Goal: Task Accomplishment & Management: Manage account settings

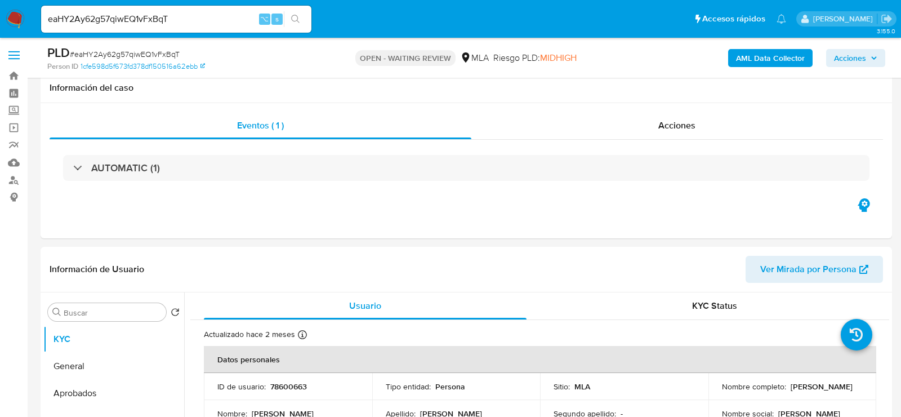
select select "10"
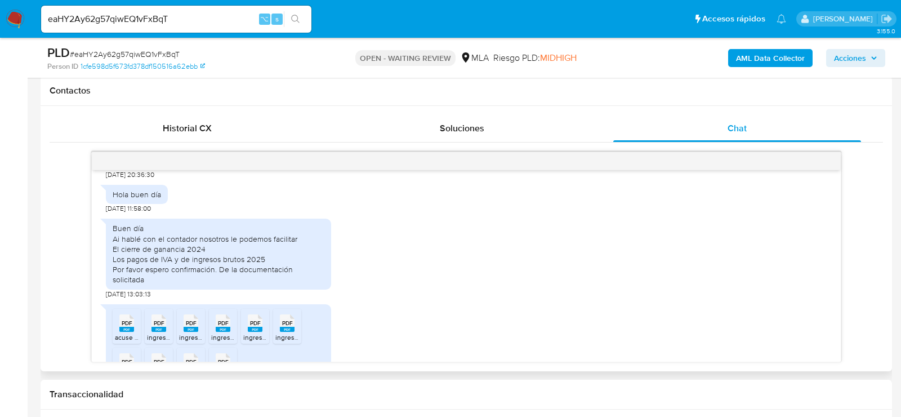
scroll to position [722, 0]
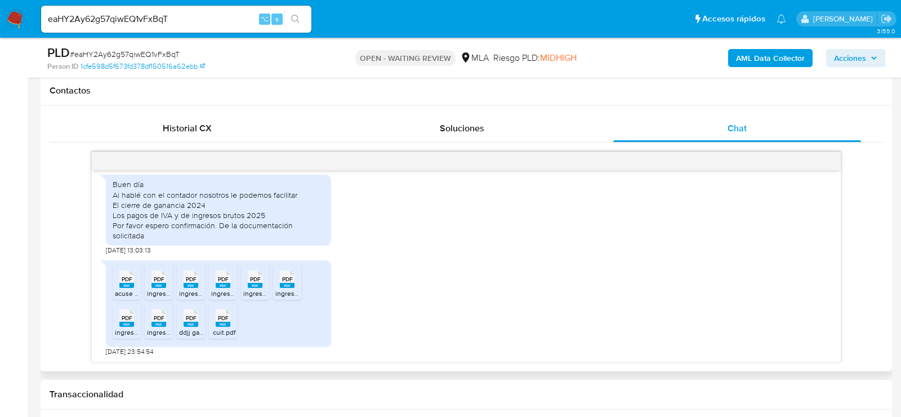
click at [119, 288] on span "acuse recibo ganancias.pdf" at bounding box center [156, 293] width 82 height 10
click at [158, 288] on span "ingresos brutos 12025.pdf" at bounding box center [186, 293] width 79 height 10
click at [184, 289] on span "ingresos brutos 32025.pdf" at bounding box center [219, 293] width 81 height 10
click at [220, 289] on span "ingresos brutos 22025.pdf" at bounding box center [251, 293] width 81 height 10
click at [248, 289] on span "ingresos brutos 72025.pdf" at bounding box center [283, 293] width 80 height 10
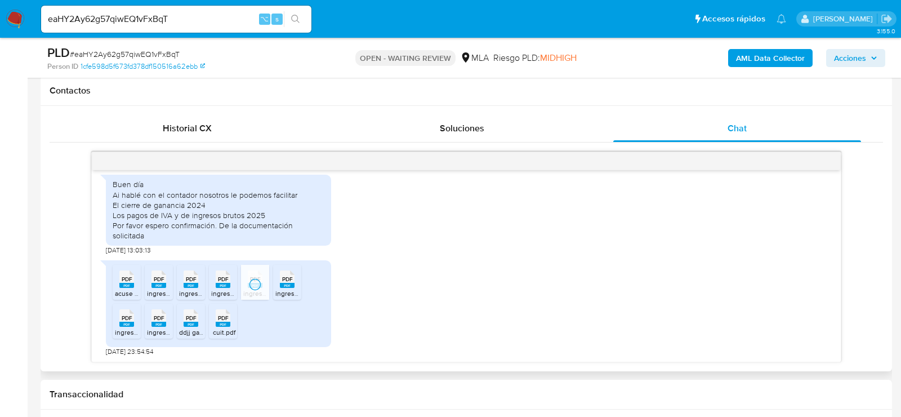
click at [288, 289] on span "ingresos brutos 42025.pdf" at bounding box center [315, 293] width 81 height 10
click at [135, 322] on div "PDF PDF" at bounding box center [127, 317] width 24 height 22
click at [161, 322] on rect at bounding box center [159, 324] width 15 height 5
click at [194, 322] on rect at bounding box center [191, 324] width 15 height 5
click at [219, 322] on rect at bounding box center [223, 324] width 15 height 5
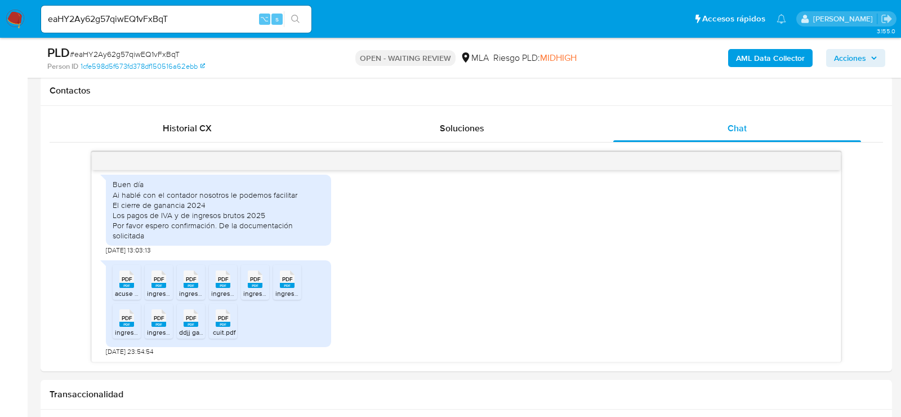
click at [119, 56] on span "# eaHY2Ay62g57qiwEQ1vFxBqT" at bounding box center [125, 53] width 110 height 11
copy span "eaHY2Ay62g57qiwEQ1vFxBqT"
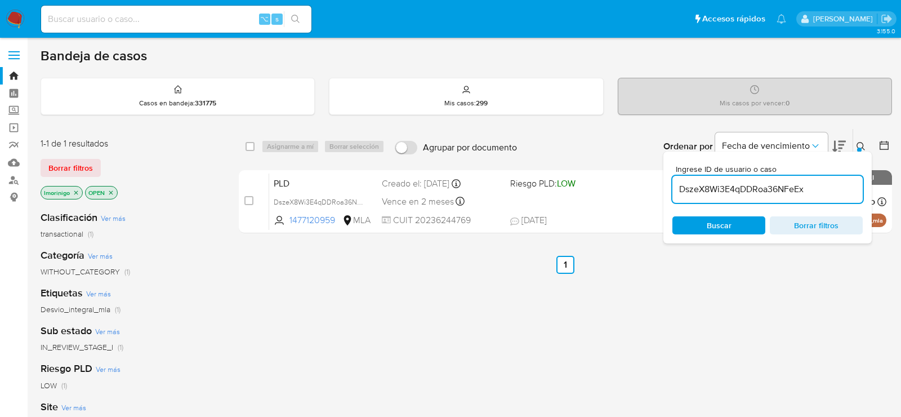
click at [692, 189] on input "DszeX8Wi3E4qDDRoa36NFeEx" at bounding box center [768, 189] width 190 height 15
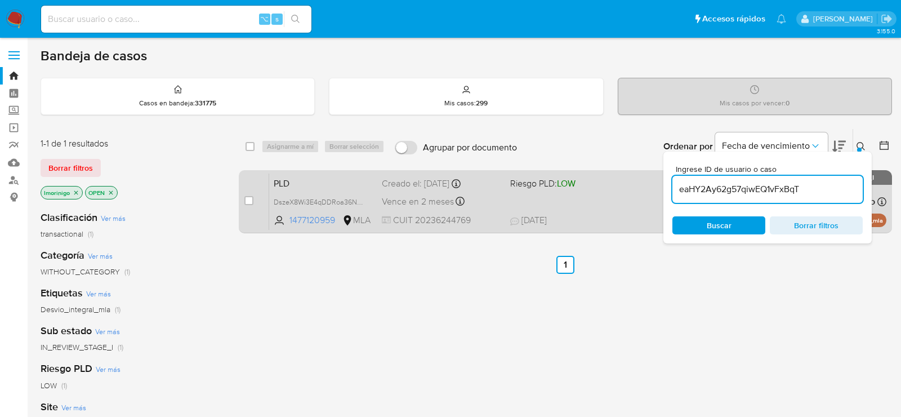
type input "eaHY2Ay62g57qiwEQ1vFxBqT"
click at [250, 200] on input "checkbox" at bounding box center [249, 200] width 9 height 9
checkbox input "true"
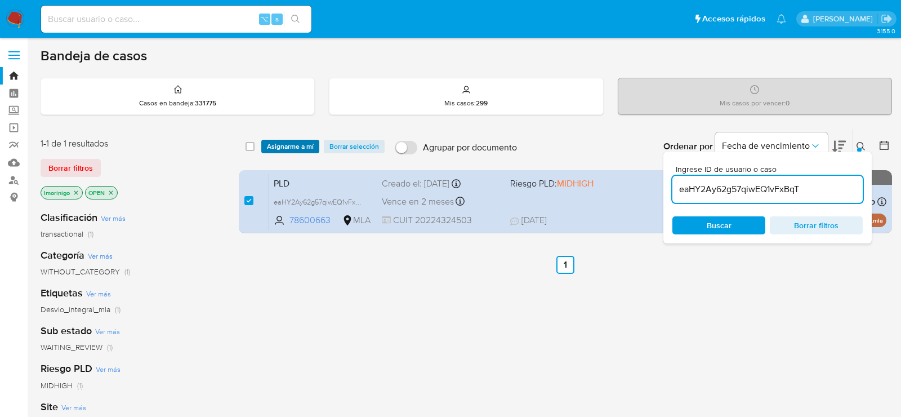
click at [300, 145] on span "Asignarme a mí" at bounding box center [290, 146] width 47 height 11
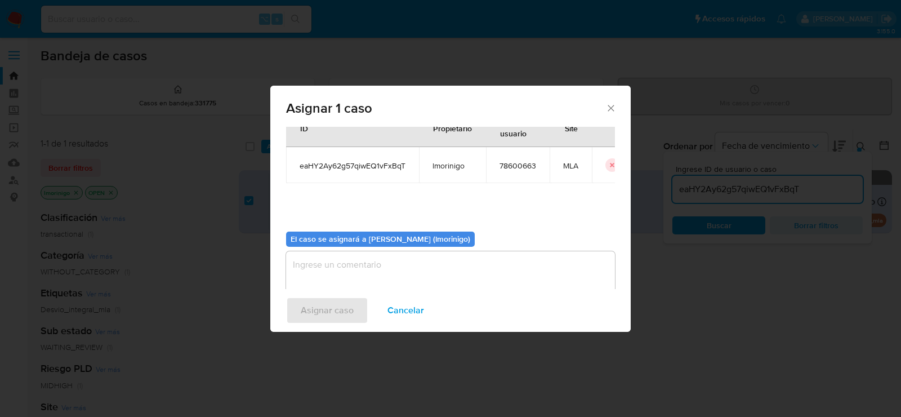
scroll to position [57, 0]
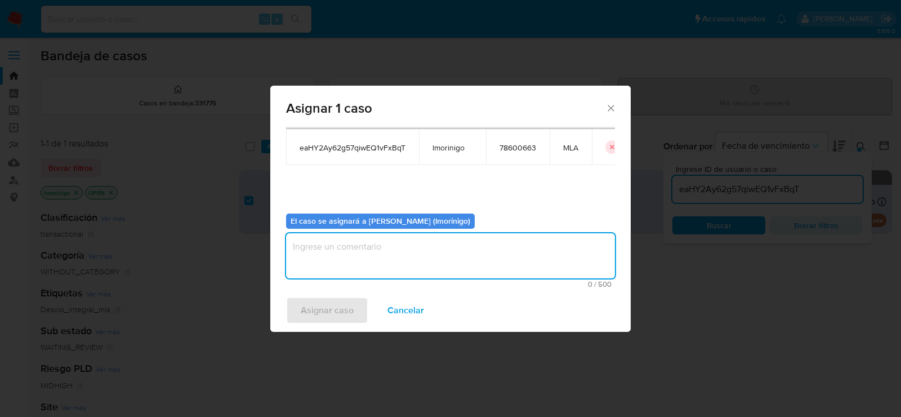
click at [359, 241] on textarea "assign-modal" at bounding box center [450, 255] width 329 height 45
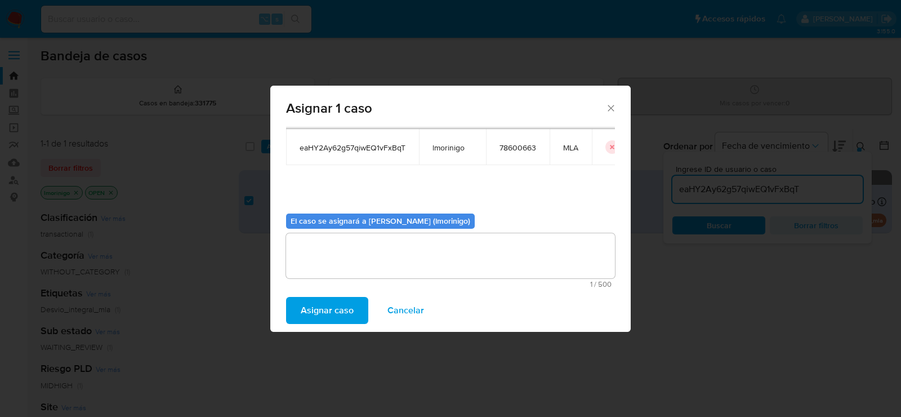
click at [343, 305] on span "Asignar caso" at bounding box center [327, 310] width 53 height 25
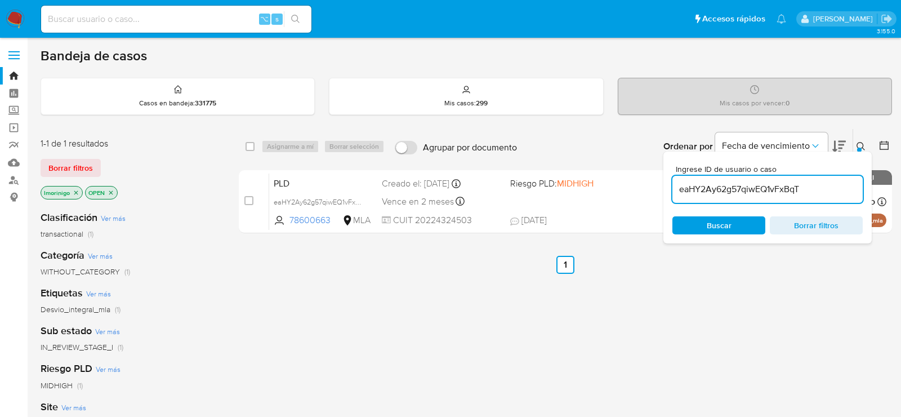
click at [709, 195] on input "eaHY2Ay62g57qiwEQ1vFxBqT" at bounding box center [768, 189] width 190 height 15
paste input "x9qWDXFXd6BTnlX45nUxDSSh"
type input "x9qWDXFXd6BTnlX45nUxDSSh"
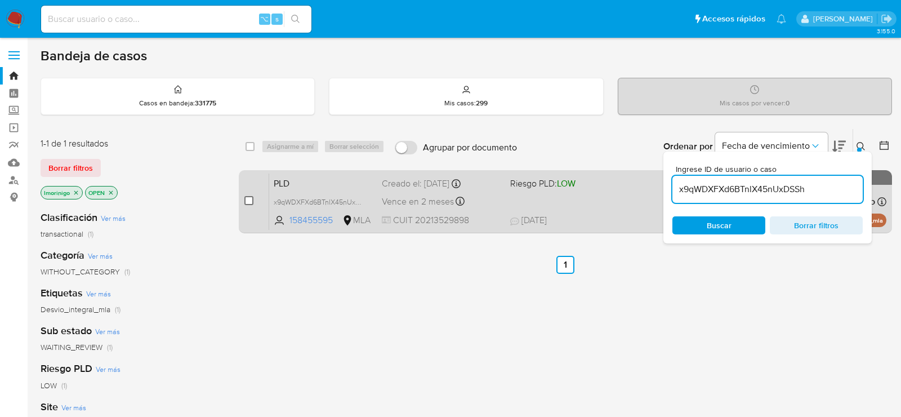
click at [250, 196] on input "checkbox" at bounding box center [249, 200] width 9 height 9
checkbox input "true"
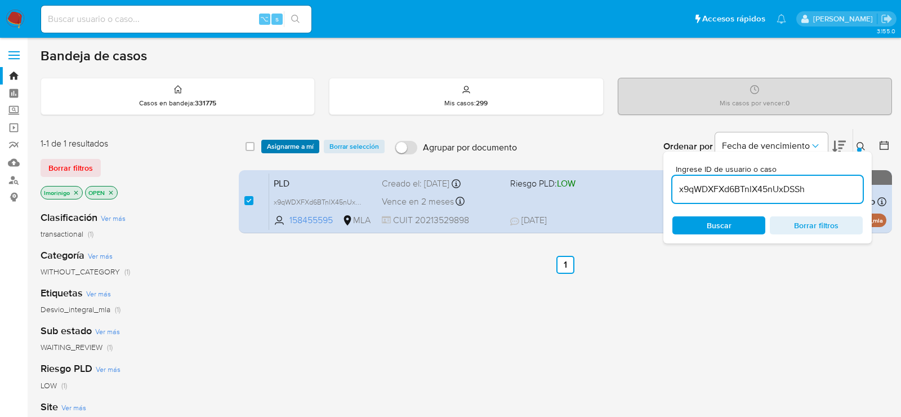
click at [296, 141] on span "Asignarme a mí" at bounding box center [290, 146] width 47 height 11
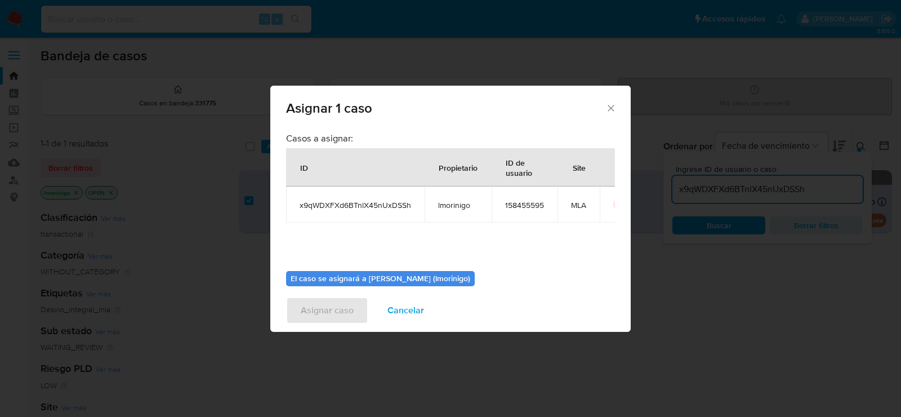
scroll to position [57, 0]
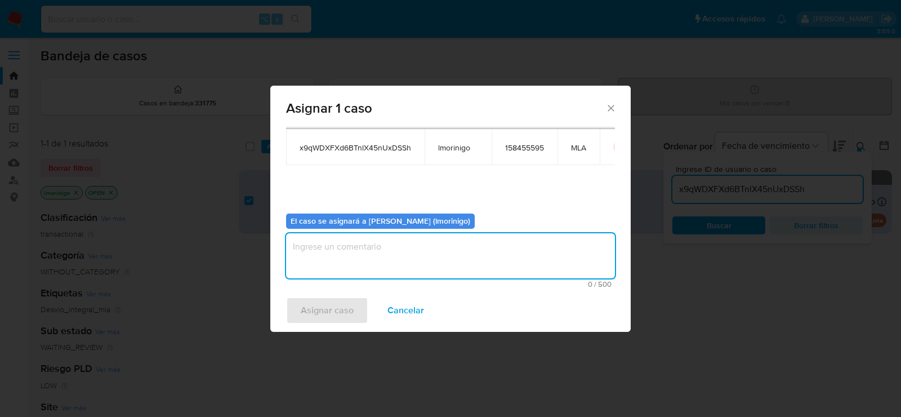
click at [363, 240] on textarea "assign-modal" at bounding box center [450, 255] width 329 height 45
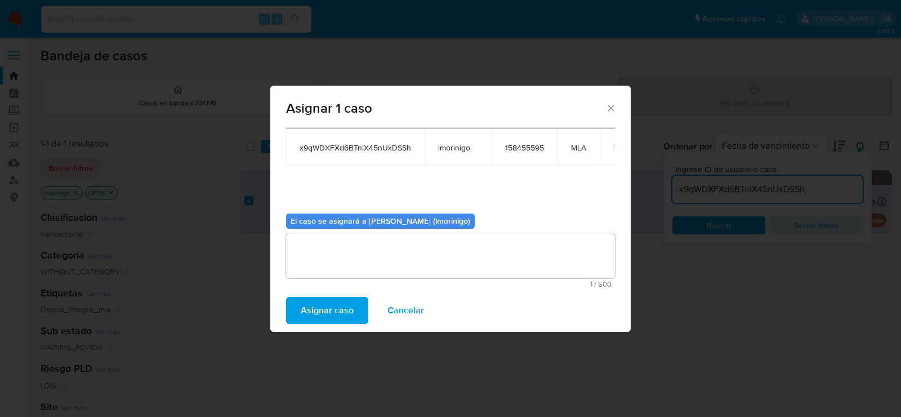
click at [338, 317] on span "Asignar caso" at bounding box center [327, 310] width 53 height 25
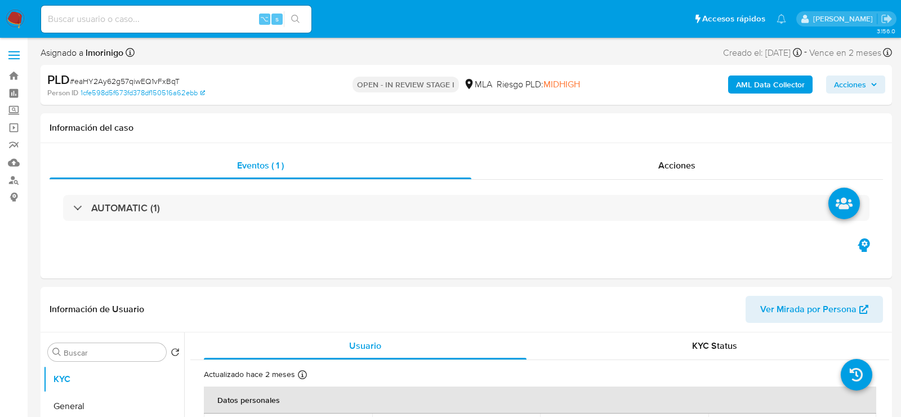
select select "10"
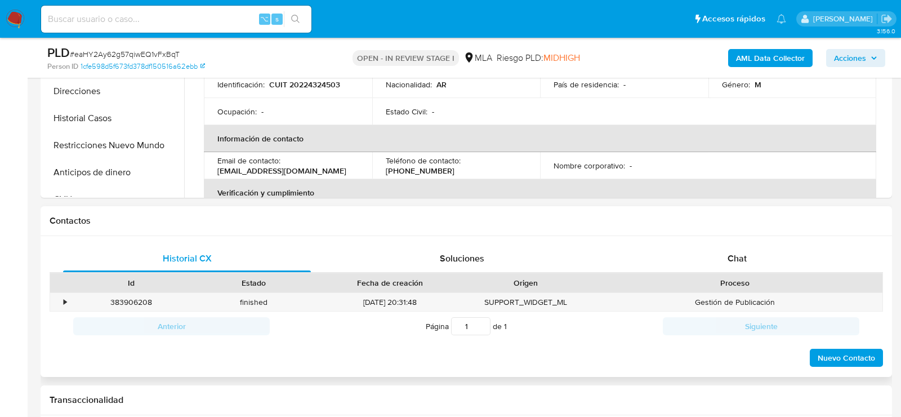
scroll to position [385, 0]
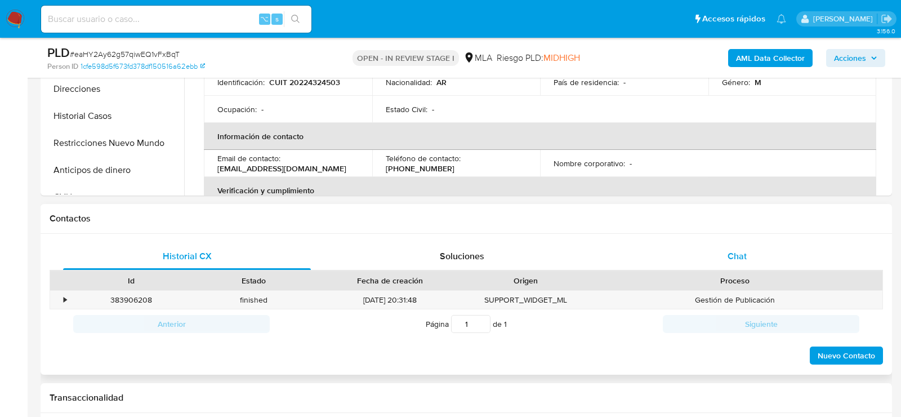
click at [735, 260] on span "Chat" at bounding box center [737, 256] width 19 height 13
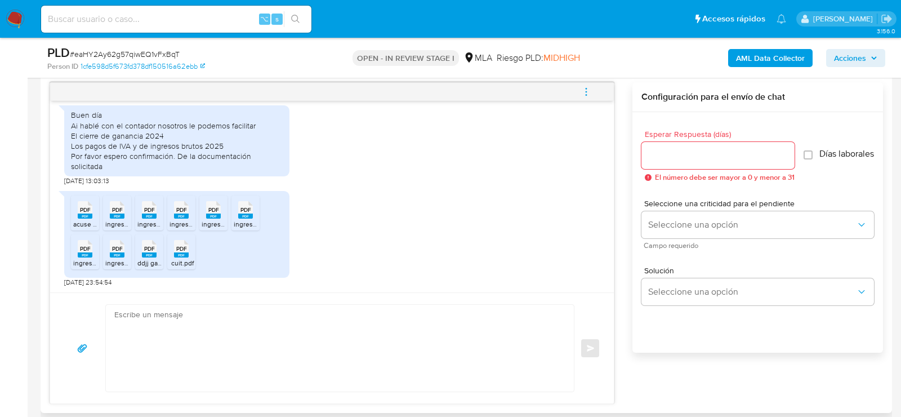
scroll to position [611, 0]
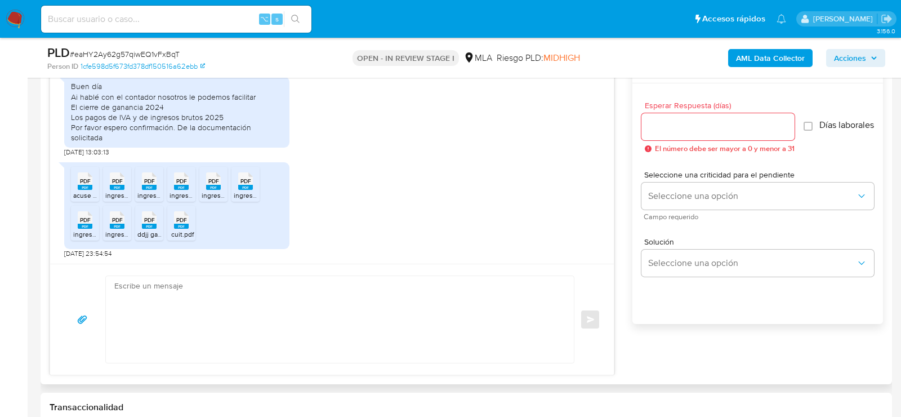
click at [357, 340] on textarea at bounding box center [337, 319] width 446 height 87
paste textarea "Hola. Muchas gracias por la documentación proporcionada. No obstante, es necesa…"
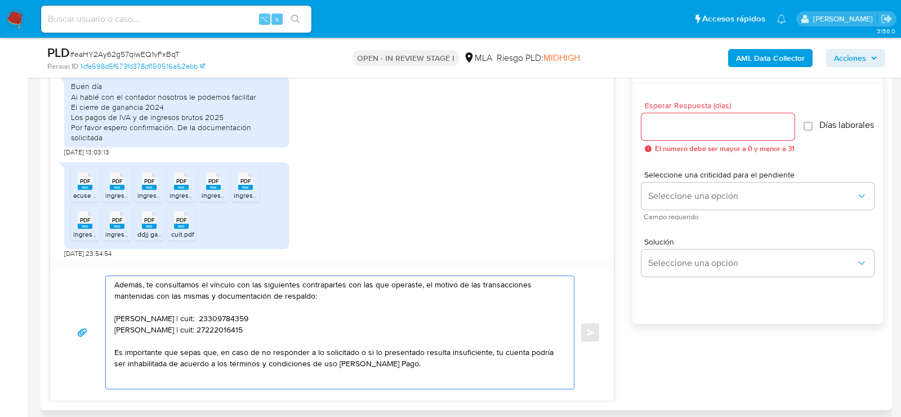
scroll to position [49, 0]
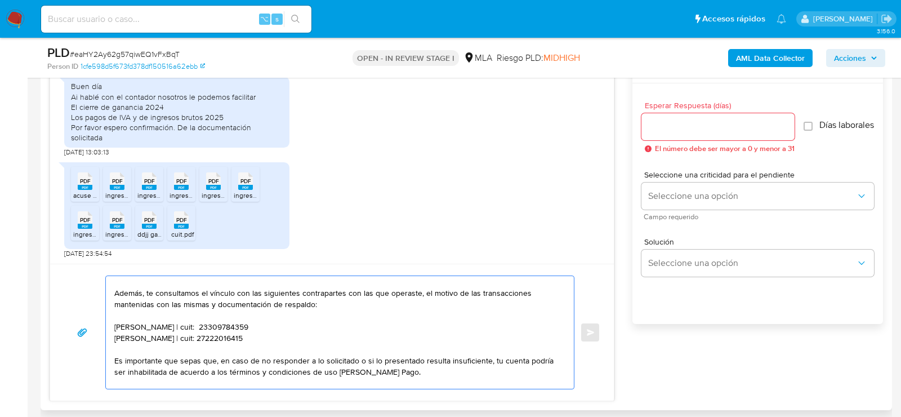
drag, startPoint x: 280, startPoint y: 336, endPoint x: 109, endPoint y: 327, distance: 171.5
click at [109, 327] on div "Hola. Muchas gracias por la documentación proporcionada. No obstante, es necesa…" at bounding box center [337, 332] width 463 height 113
paste textarea "20100898889 name: Eduardo Amado Pacha || alias:"
click at [148, 325] on textarea "Hola. Muchas gracias por la documentación proporcionada. No obstante, es necesa…" at bounding box center [337, 332] width 446 height 113
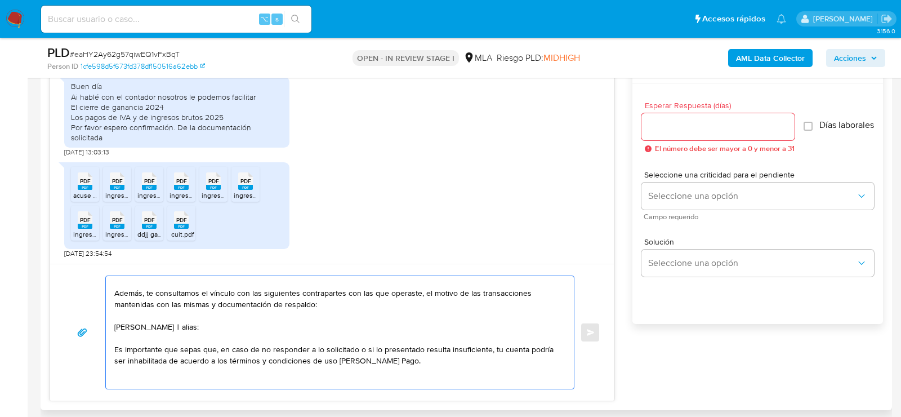
click at [198, 326] on textarea "Hola. Muchas gracias por la documentación proporcionada. No obstante, es necesa…" at bounding box center [337, 332] width 446 height 113
click at [202, 323] on textarea "Hola. Muchas gracias por la documentación proporcionada. No obstante, es necesa…" at bounding box center [337, 332] width 446 height 113
paste textarea "20100898889"
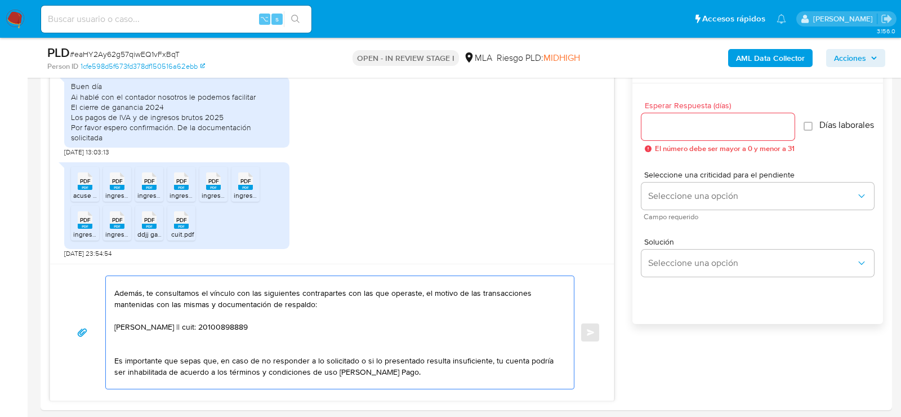
paste textarea "30712263519 name: Group Mobile Sa || alias:"
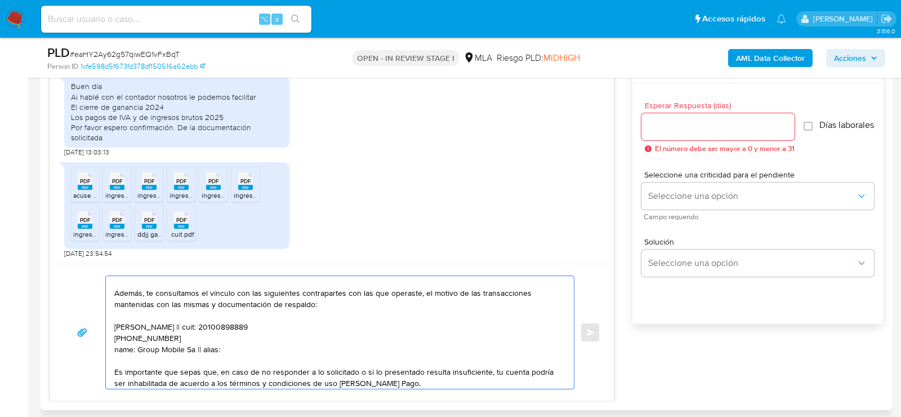
click at [121, 336] on textarea "Hola. Muchas gracias por la documentación proporcionada. No obstante, es necesa…" at bounding box center [337, 332] width 446 height 113
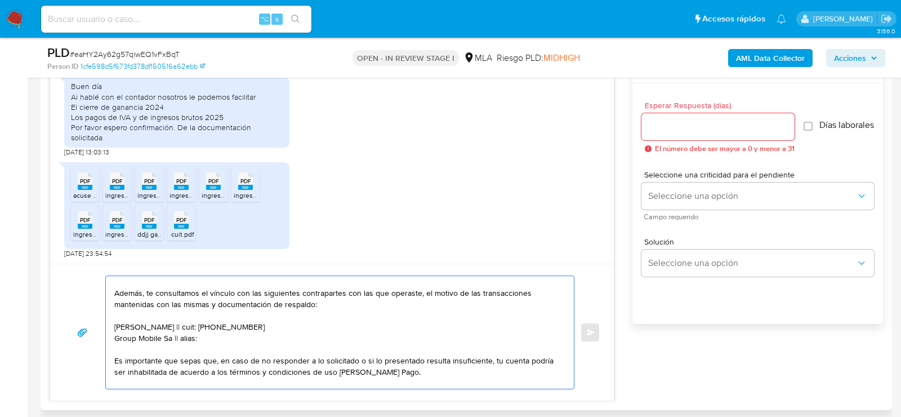
click at [188, 334] on textarea "Hola. Muchas gracias por la documentación proporcionada. No obstante, es necesa…" at bounding box center [337, 332] width 446 height 113
paste textarea "30712263519"
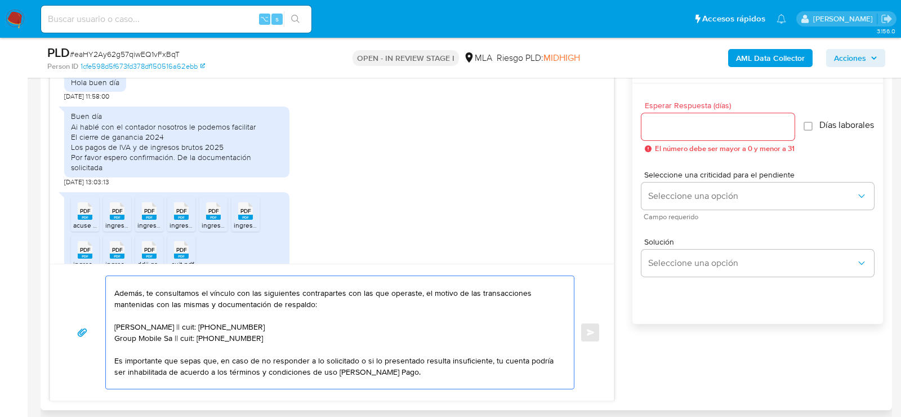
scroll to position [722, 0]
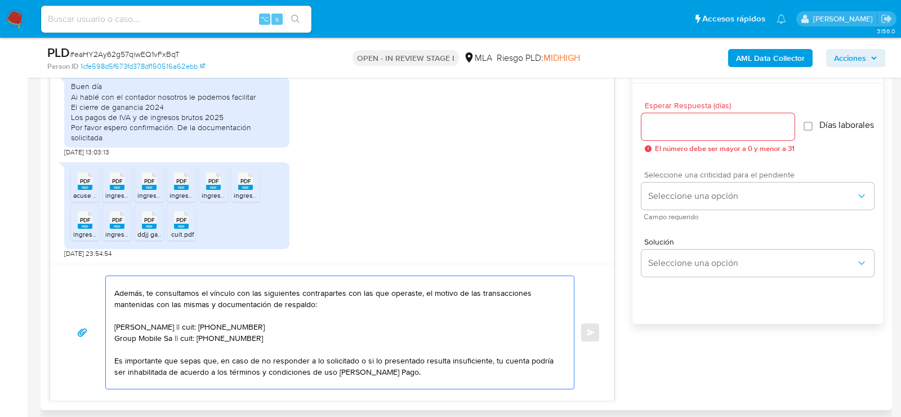
type textarea "Hola. Muchas gracias por la documentación proporcionada. No obstante, es necesa…"
click at [699, 179] on span "Seleccione una criticidad para el pendiente" at bounding box center [761, 175] width 233 height 8
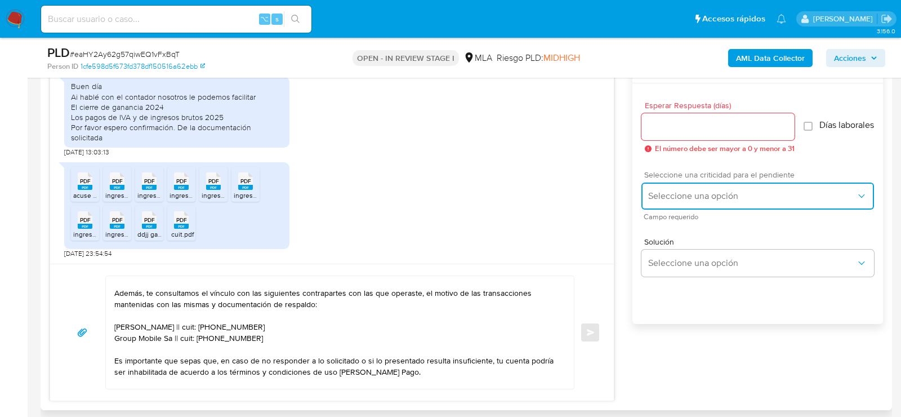
click at [694, 195] on span "Seleccione una opción" at bounding box center [752, 195] width 208 height 11
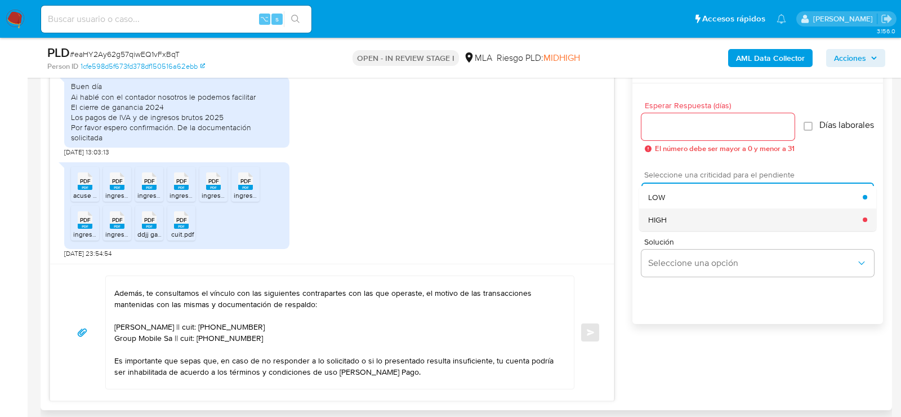
click at [687, 224] on div "HIGH" at bounding box center [755, 219] width 215 height 23
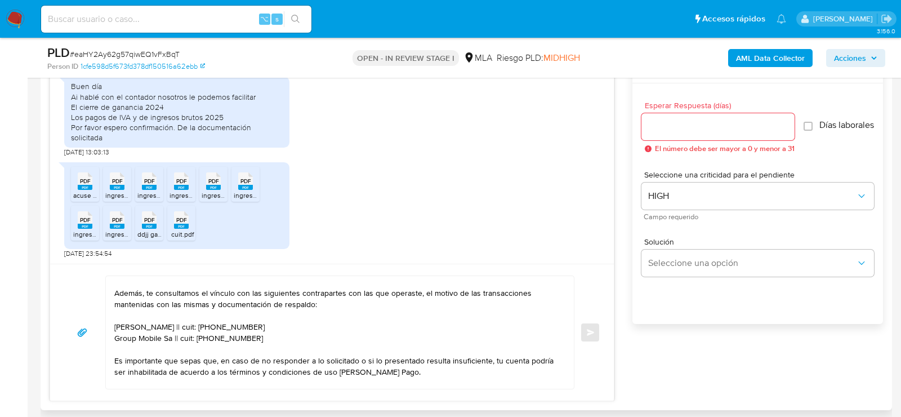
click at [682, 140] on div "Esperar Respuesta (días) El número debe ser mayor a 0 y menor a 31" at bounding box center [718, 126] width 153 height 51
click at [679, 130] on input "Esperar Respuesta (días)" at bounding box center [718, 126] width 153 height 15
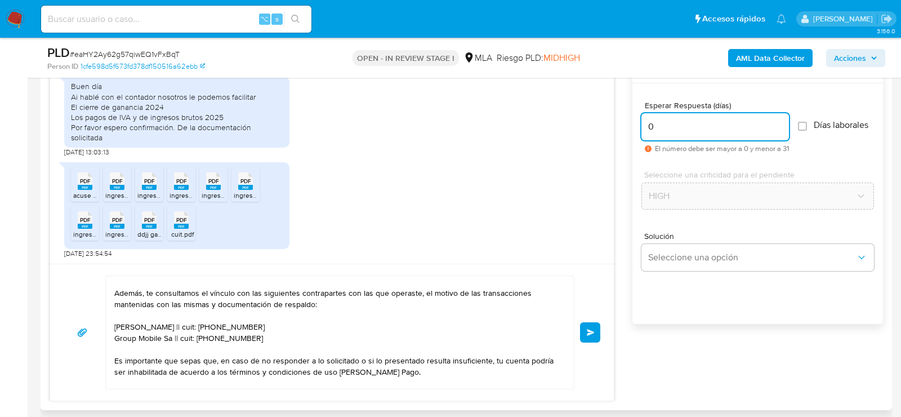
type input "0"
click at [601, 323] on div "Hola. Muchas gracias por la documentación proporcionada. No obstante, es necesa…" at bounding box center [332, 332] width 564 height 137
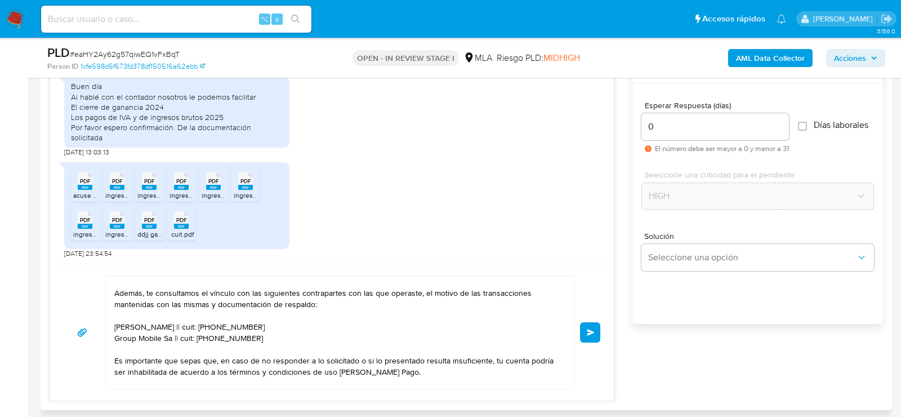
click at [595, 327] on button "Enviar" at bounding box center [590, 332] width 20 height 20
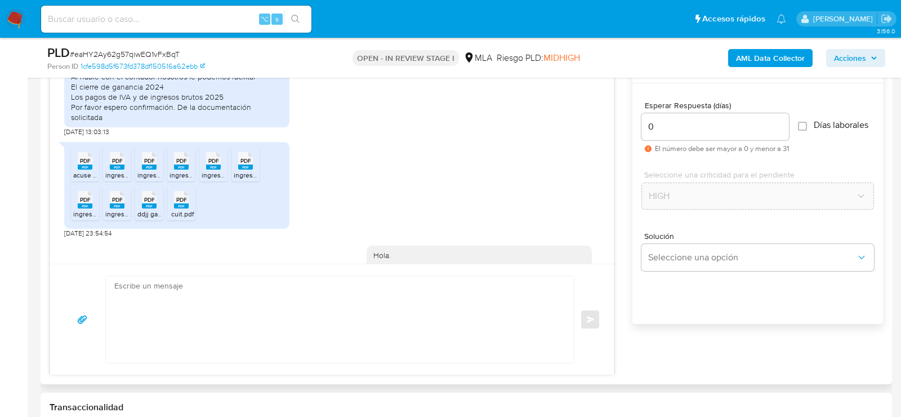
scroll to position [1011, 0]
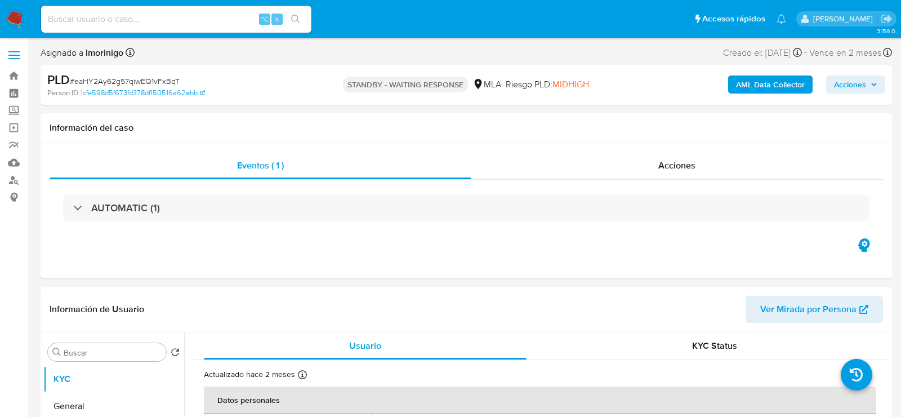
select select "10"
click at [165, 17] on input at bounding box center [176, 19] width 270 height 15
paste input "x9qWDXFXd6BTnlX45nUxDSSh"
type input "x9qWDXFXd6BTnlX45nUxDSSh"
select select "10"
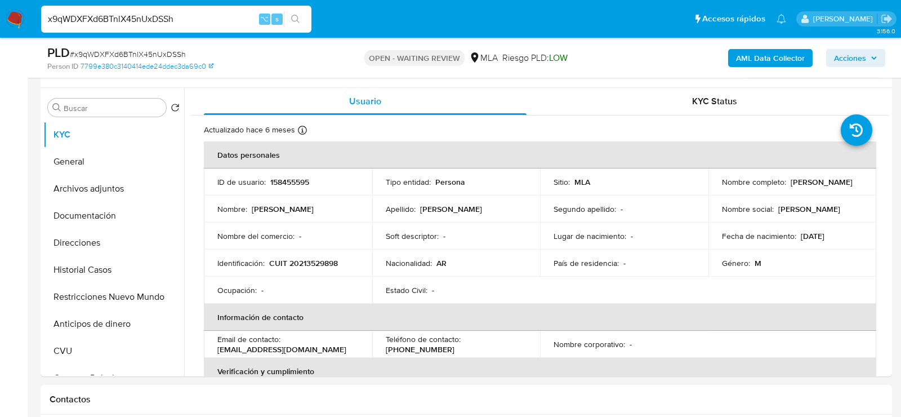
scroll to position [231, 0]
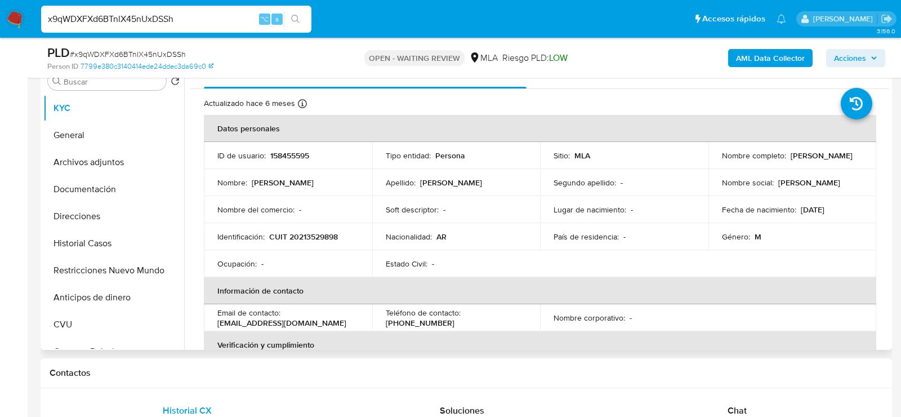
click at [279, 154] on p "158455595" at bounding box center [289, 155] width 39 height 10
copy p "158455595"
click at [298, 234] on p "CUIT 20213529898" at bounding box center [303, 237] width 69 height 10
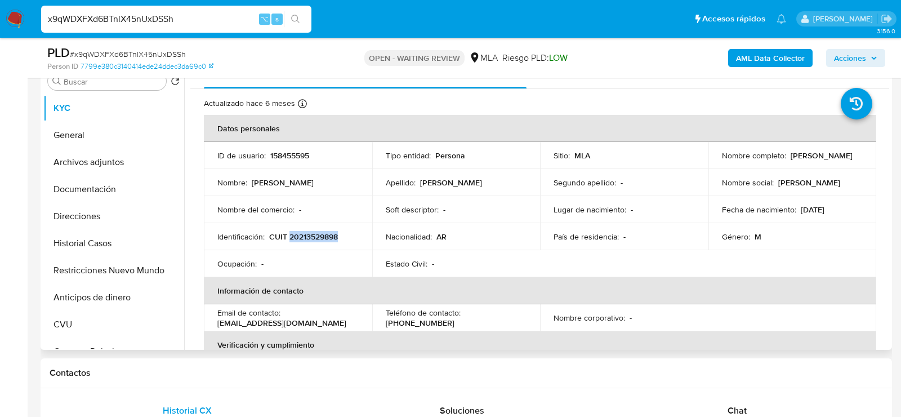
copy p "20213529898"
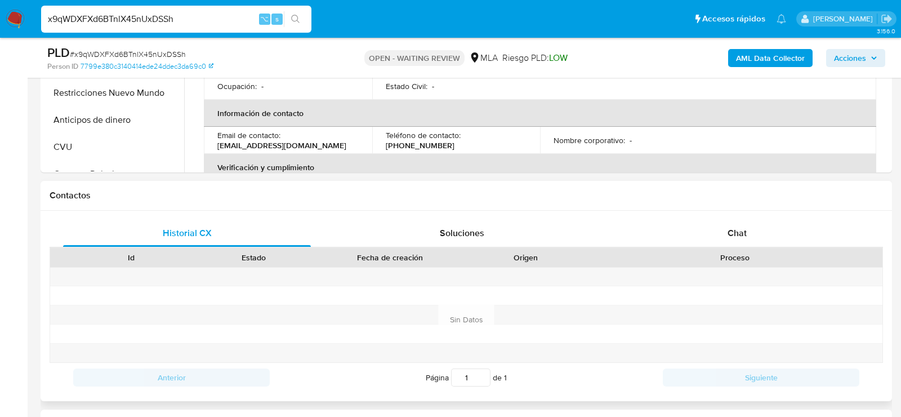
scroll to position [564, 0]
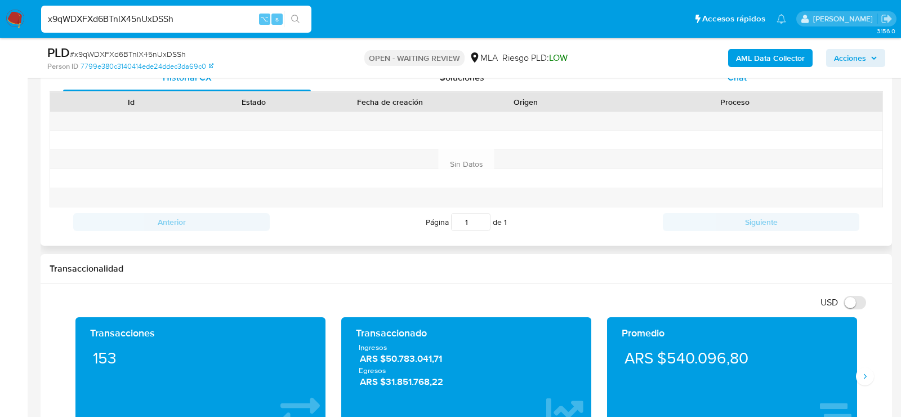
click at [732, 85] on div "Chat" at bounding box center [738, 77] width 248 height 27
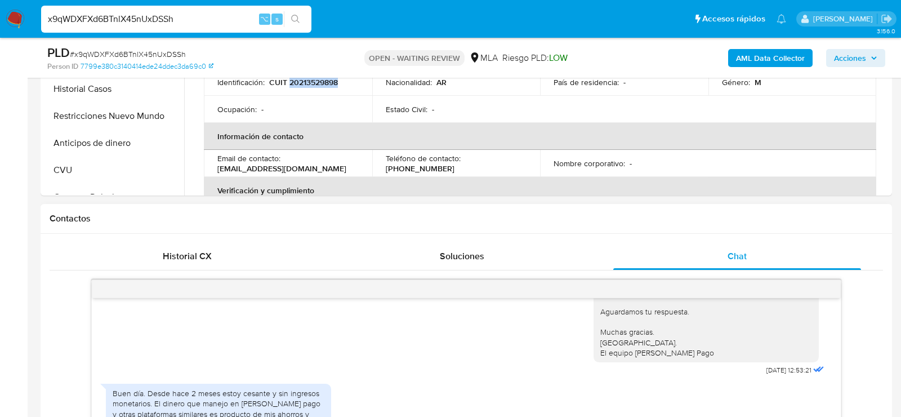
scroll to position [260, 0]
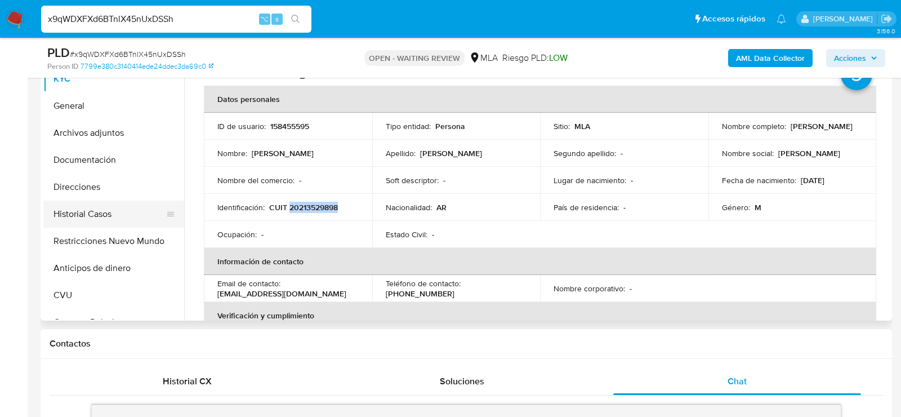
click at [82, 204] on button "Historial Casos" at bounding box center [109, 214] width 132 height 27
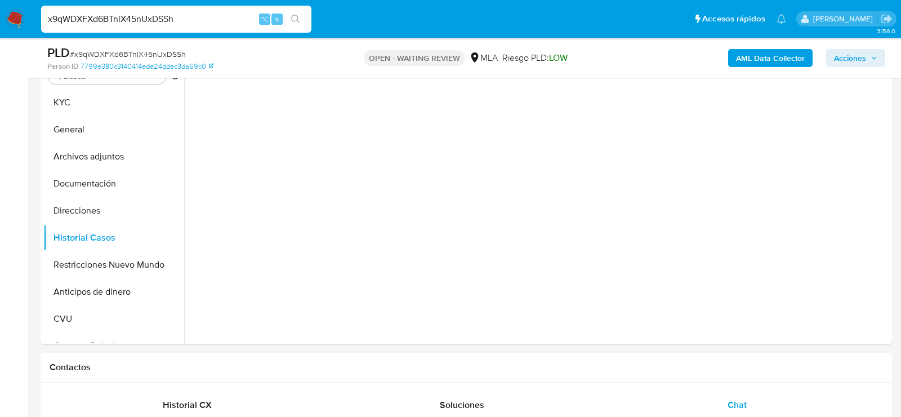
scroll to position [230, 0]
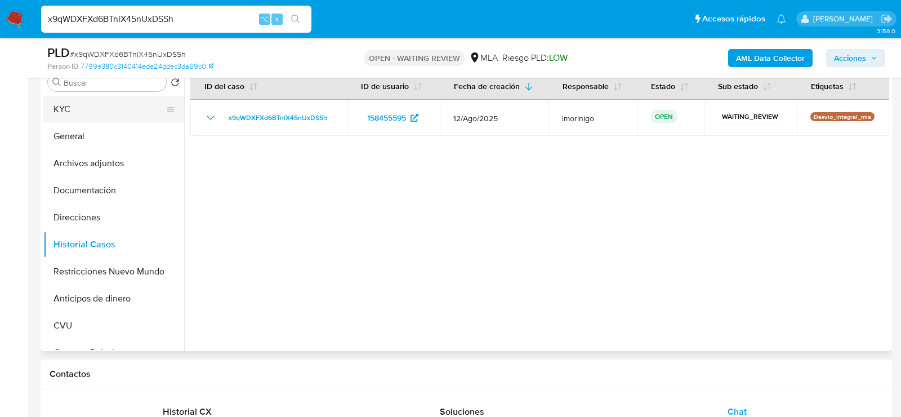
click at [112, 114] on button "KYC" at bounding box center [109, 109] width 132 height 27
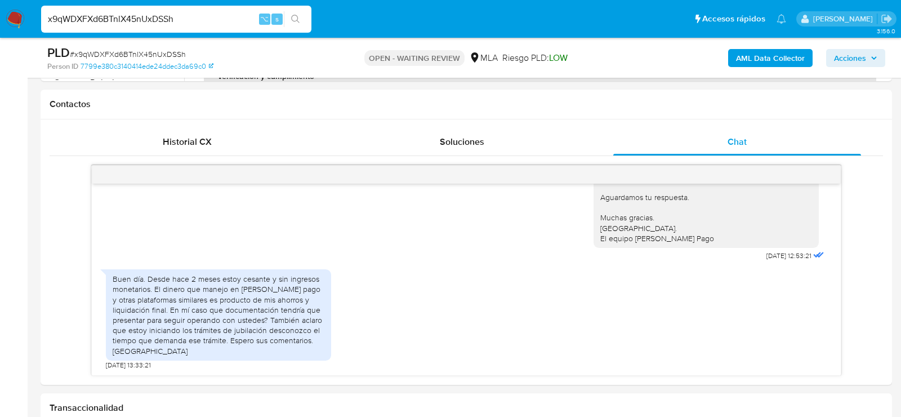
scroll to position [525, 0]
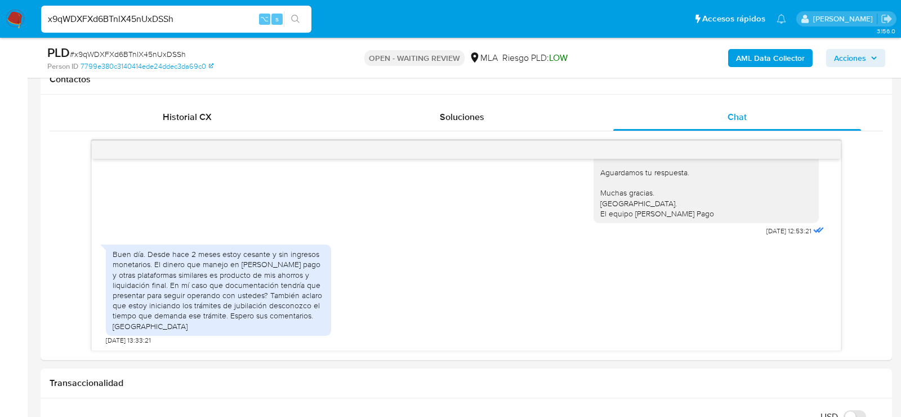
click at [117, 47] on div "PLD # x9qWDXFXd6BTnlX45nUxDSSh" at bounding box center [184, 53] width 275 height 17
copy span "x9qWDXFXd6BTnlX45nUxDSSh"
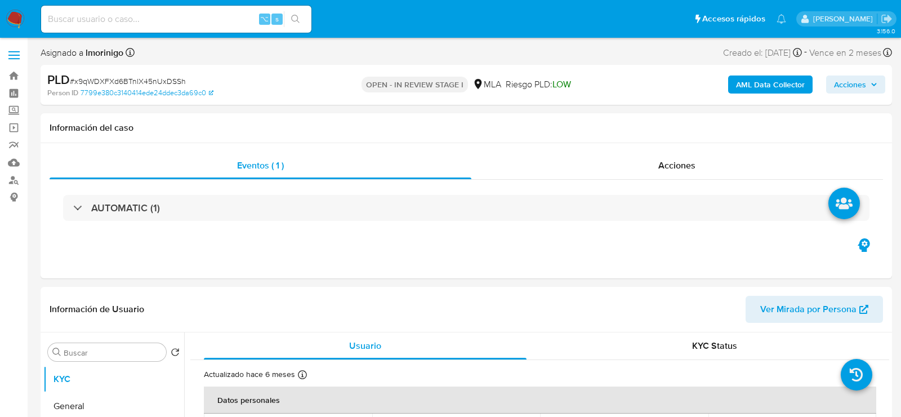
select select "10"
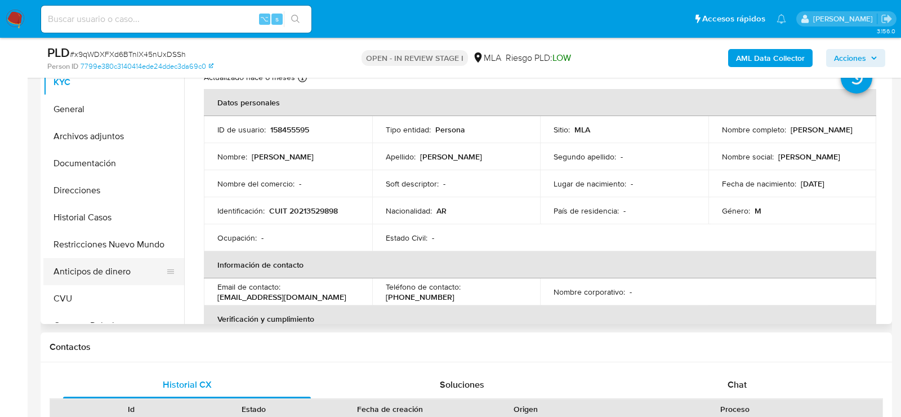
scroll to position [272, 0]
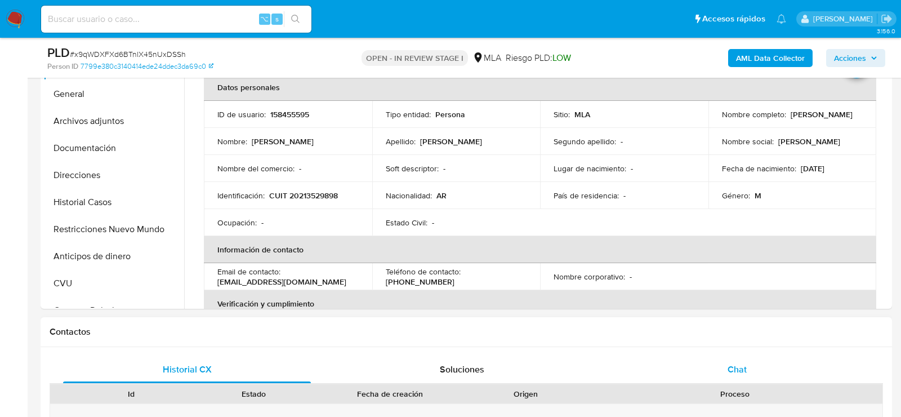
click at [690, 376] on div "Chat" at bounding box center [738, 369] width 248 height 27
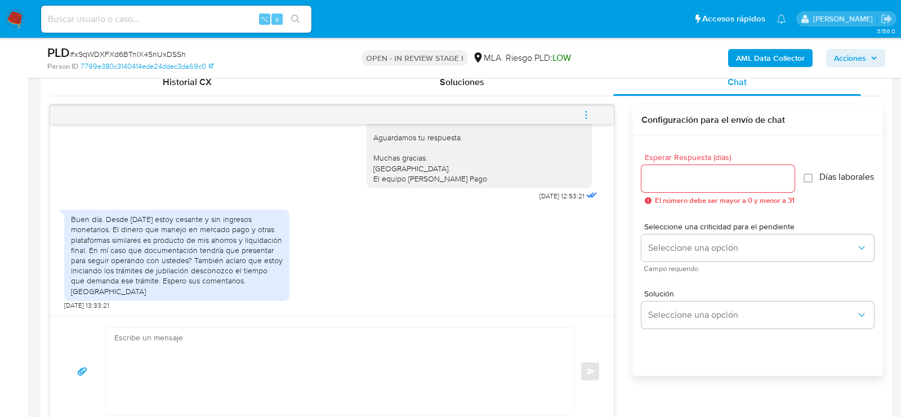
scroll to position [560, 0]
click at [465, 352] on textarea at bounding box center [337, 370] width 446 height 87
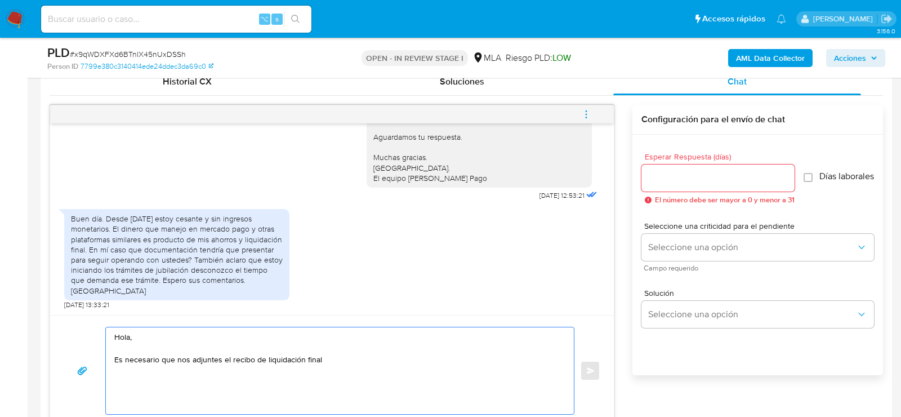
click at [121, 357] on textarea "Hola, Es necesario que nos adjuntes el recibo de liquidación final" at bounding box center [337, 370] width 446 height 87
click at [385, 357] on textarea "Hola, En tal caso, es necesario que nos adjuntes el recibo de liquidación final" at bounding box center [337, 370] width 446 height 87
paste textarea "Además, te consultamos el vínculo con las siguientes contrapartes con las que o…"
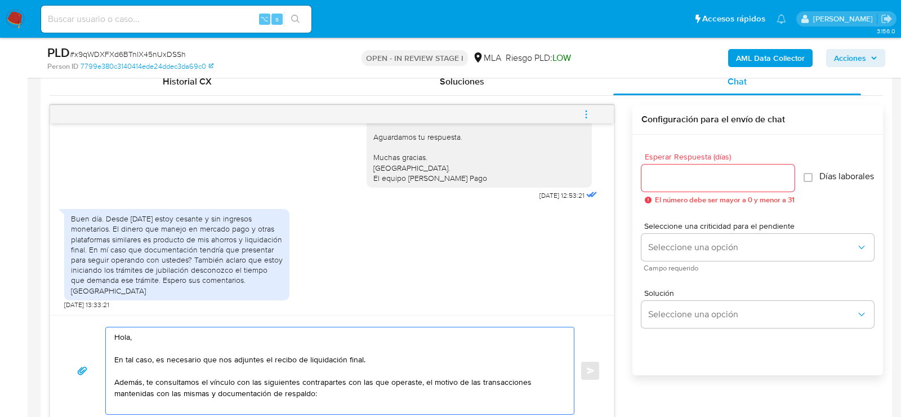
click at [375, 395] on textarea "Hola, En tal caso, es necesario que nos adjuntes el recibo de liquidación final…" at bounding box center [337, 370] width 446 height 87
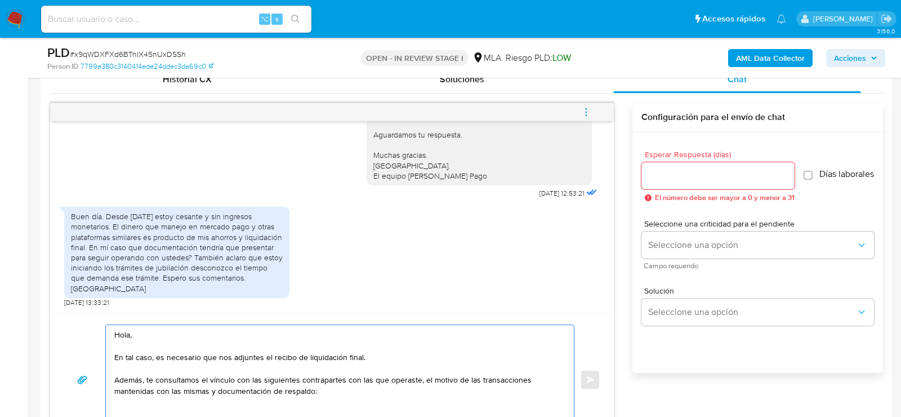
paste textarea "23939046739 Ignacio Aquiles Garrido Alvarez 27190350199 Maria Angelica Alvarez …"
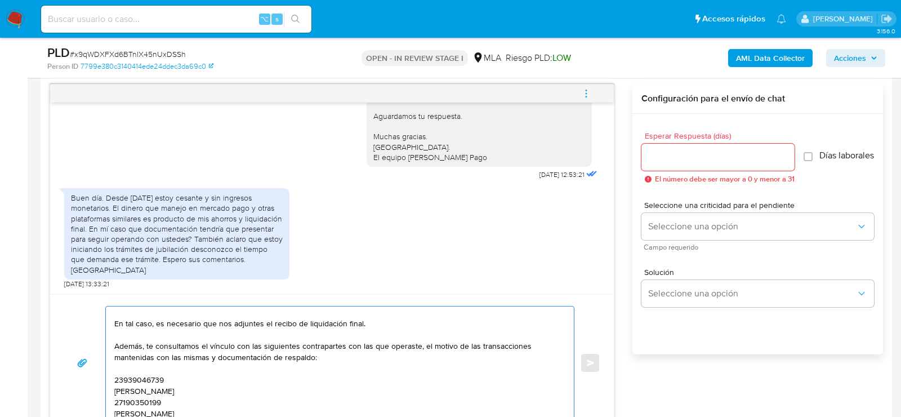
click at [144, 377] on textarea "Hola, En tal caso, es necesario que nos adjuntes el recibo de liquidación final…" at bounding box center [337, 362] width 446 height 113
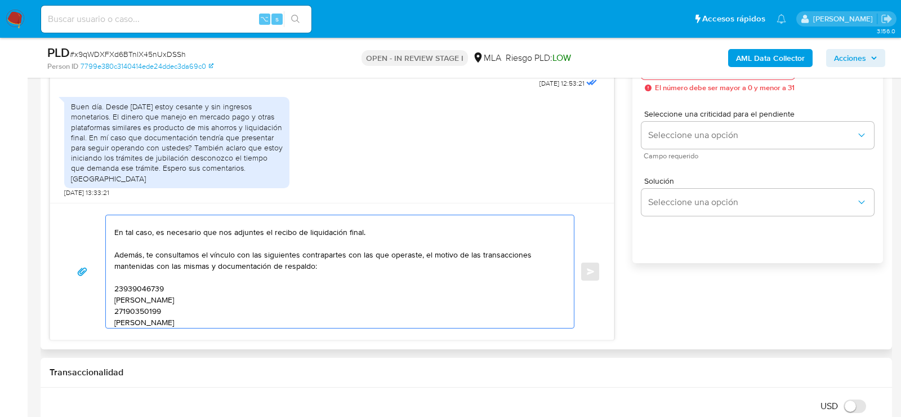
scroll to position [673, 0]
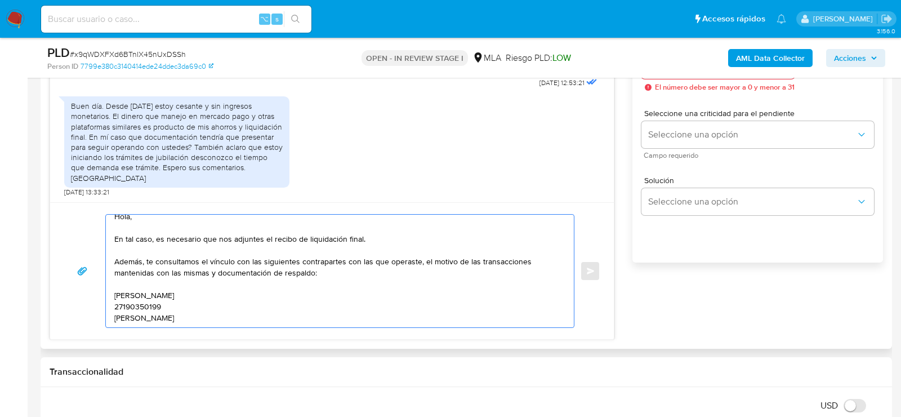
click at [301, 282] on textarea "Hola, En tal caso, es necesario que nos adjuntes el recibo de liquidación final…" at bounding box center [337, 271] width 446 height 113
paste textarea "23939046739"
click at [119, 297] on textarea "Hola, En tal caso, es necesario que nos adjuntes el recibo de liquidación final…" at bounding box center [337, 271] width 446 height 113
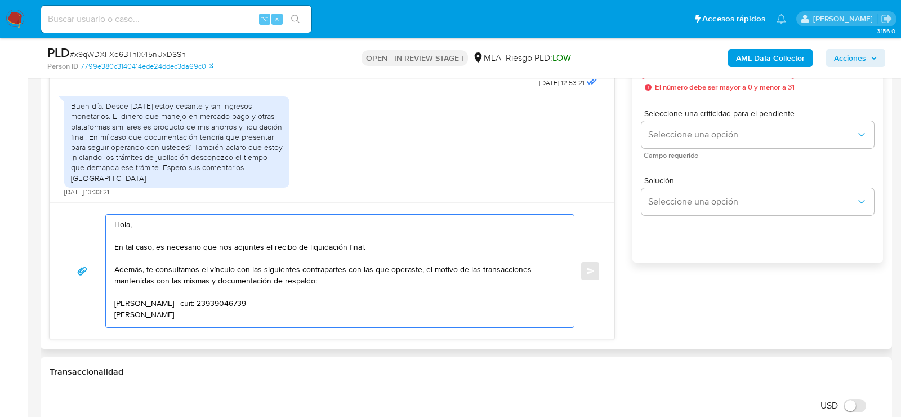
scroll to position [7, 0]
click at [233, 308] on textarea "Hola, En tal caso, es necesario que nos adjuntes el recibo de liquidación final…" at bounding box center [337, 271] width 446 height 113
paste textarea "27190350199"
paste textarea "Es importante que sepas que, en caso de no responder a lo solicitado o si lo pr…"
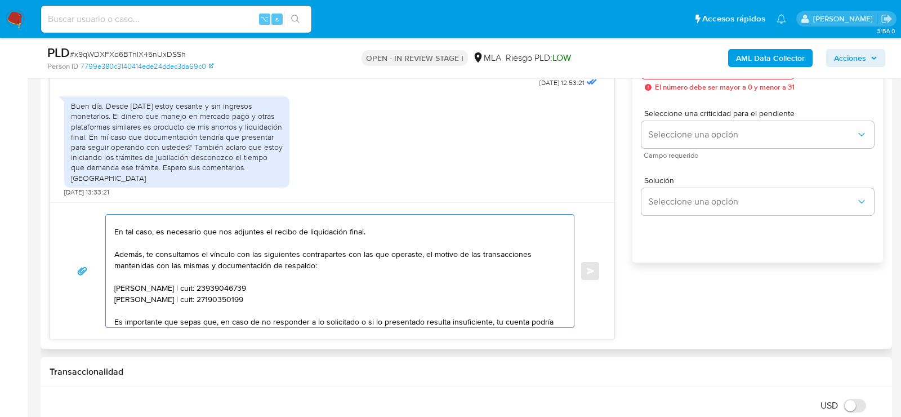
scroll to position [139, 0]
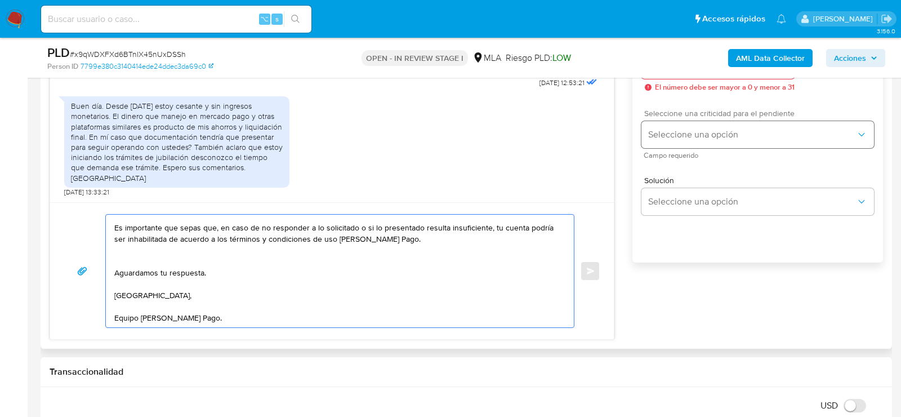
type textarea "Hola, En tal caso, es necesario que nos adjuntes el recibo de liquidación final…"
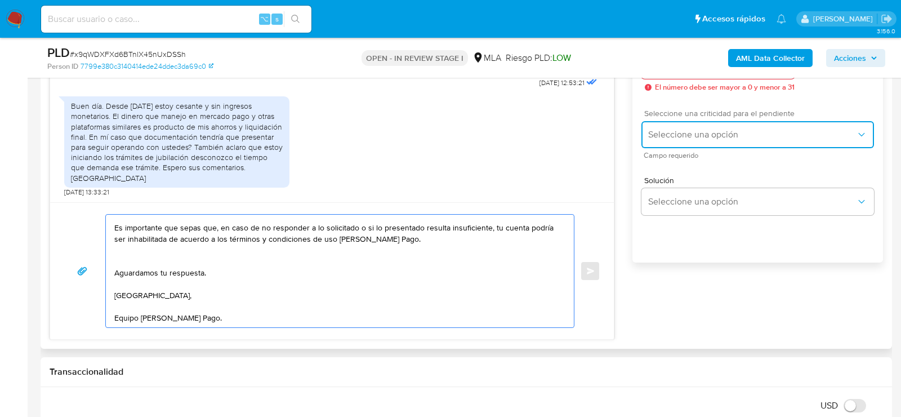
click at [713, 126] on button "Seleccione una opción" at bounding box center [758, 134] width 233 height 27
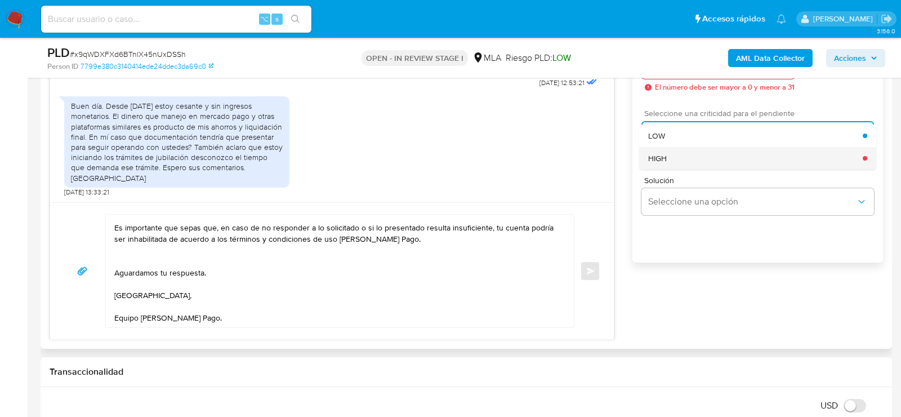
click at [710, 170] on div "HIGH" at bounding box center [755, 158] width 215 height 23
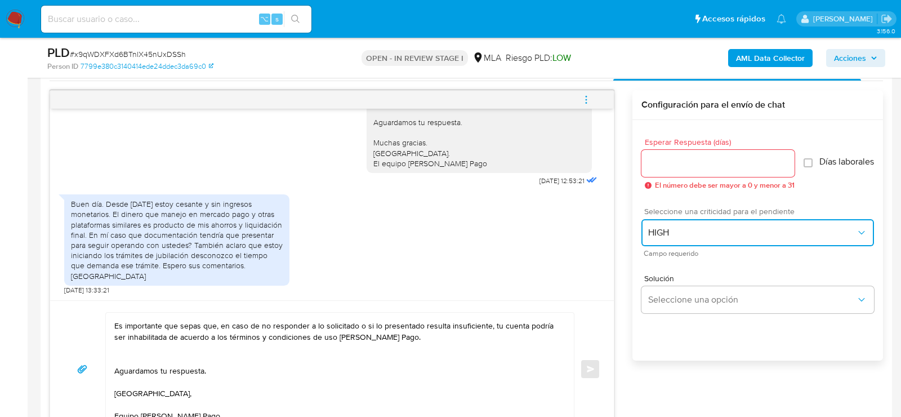
scroll to position [545, 0]
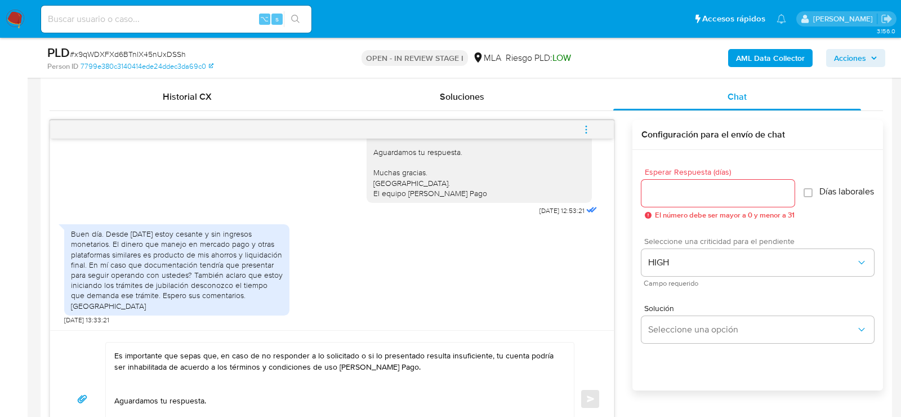
click at [710, 173] on span "Esperar Respuesta (días)" at bounding box center [721, 172] width 153 height 8
click at [710, 186] on input "Esperar Respuesta (días)" at bounding box center [718, 193] width 153 height 15
click at [710, 195] on input "Esperar Respuesta (días)" at bounding box center [718, 193] width 153 height 15
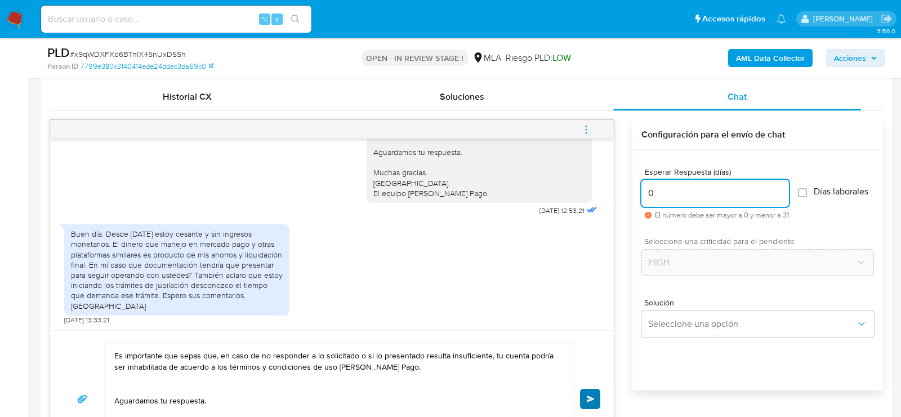
type input "0"
click at [593, 390] on button "Enviar" at bounding box center [590, 399] width 20 height 20
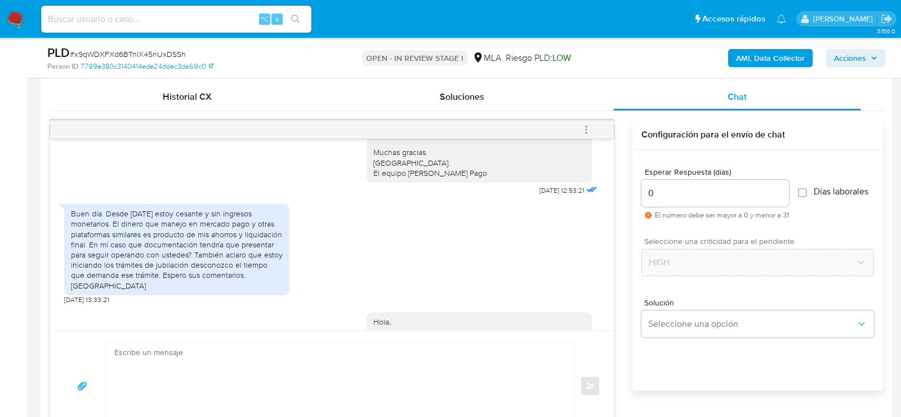
scroll to position [1100, 0]
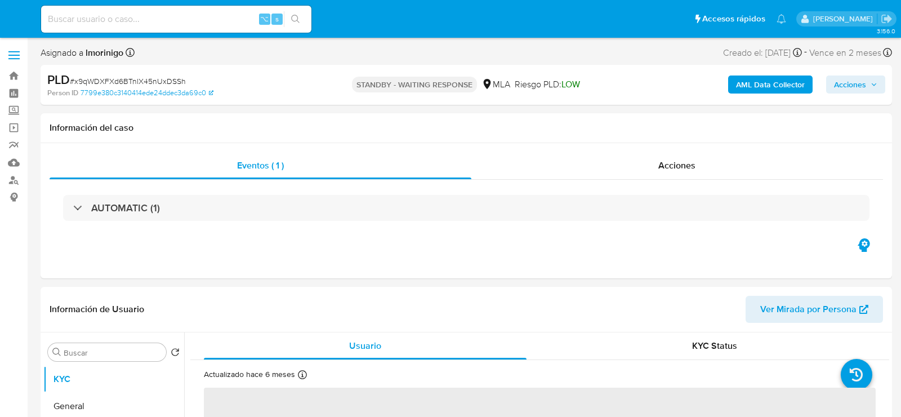
select select "10"
click at [138, 30] on div "⌥ s" at bounding box center [176, 19] width 270 height 27
click at [132, 23] on input at bounding box center [176, 19] width 270 height 15
paste input "0eHJQBTeFtAaecOBLEHaFG3W"
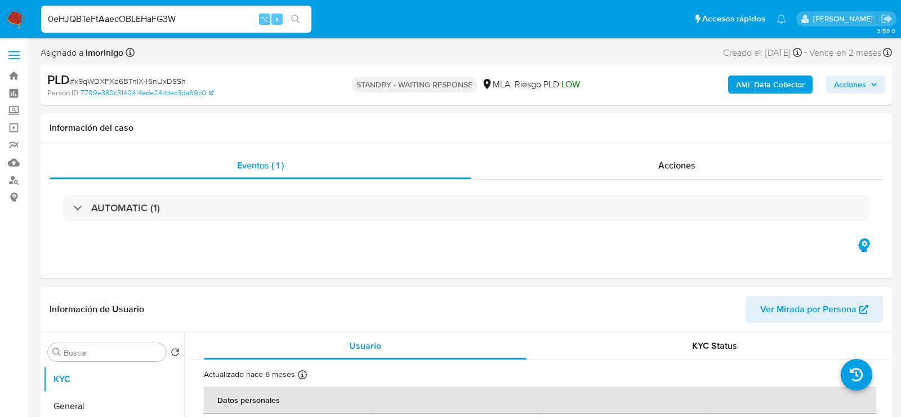
type input "0eHJQBTeFtAaecOBLEHaFG3W"
select select "10"
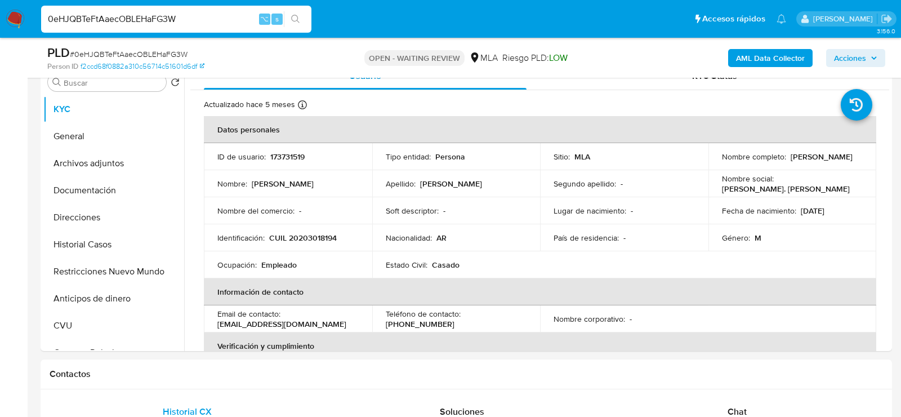
scroll to position [229, 0]
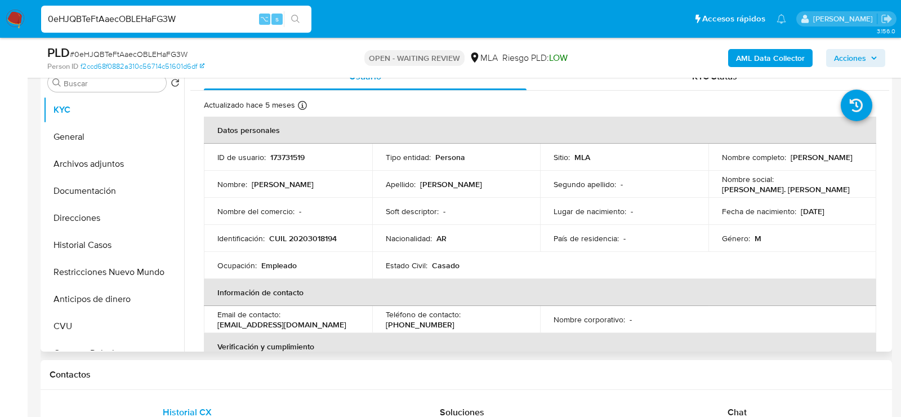
click at [321, 237] on p "CUIL 20203018194" at bounding box center [303, 238] width 68 height 10
copy p "20203018194"
click at [278, 149] on td "ID de usuario : 173731519" at bounding box center [288, 157] width 168 height 27
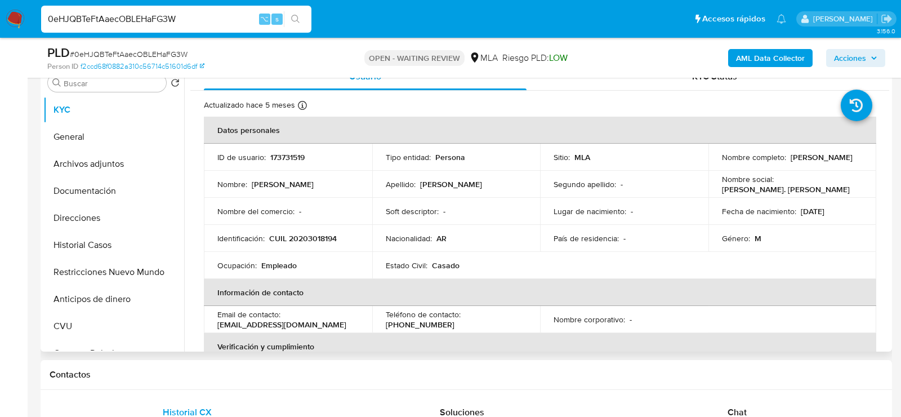
click at [280, 152] on p "173731519" at bounding box center [287, 157] width 34 height 10
copy p "173731519"
click at [300, 242] on p "CUIL 20203018194" at bounding box center [303, 238] width 68 height 10
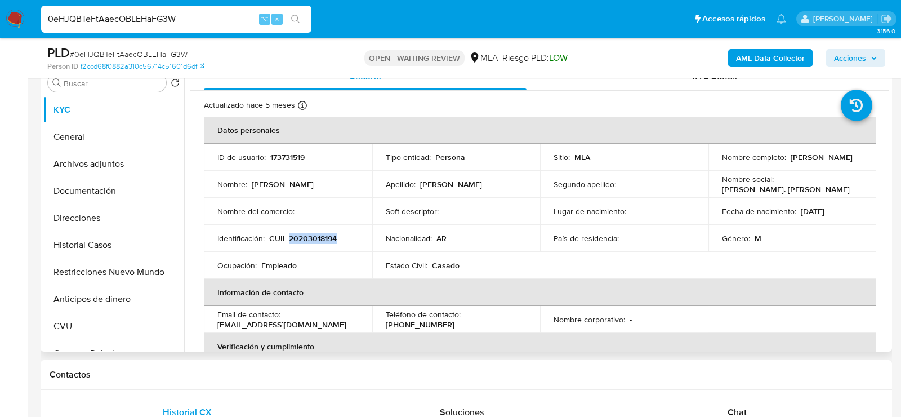
copy p "20203018194"
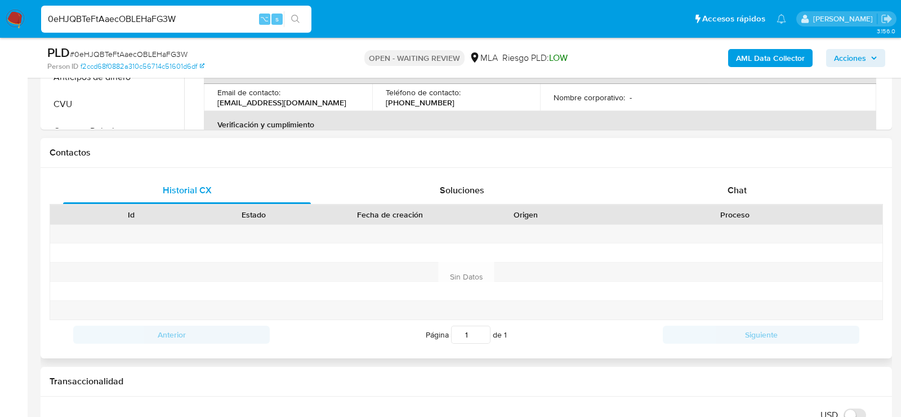
scroll to position [488, 0]
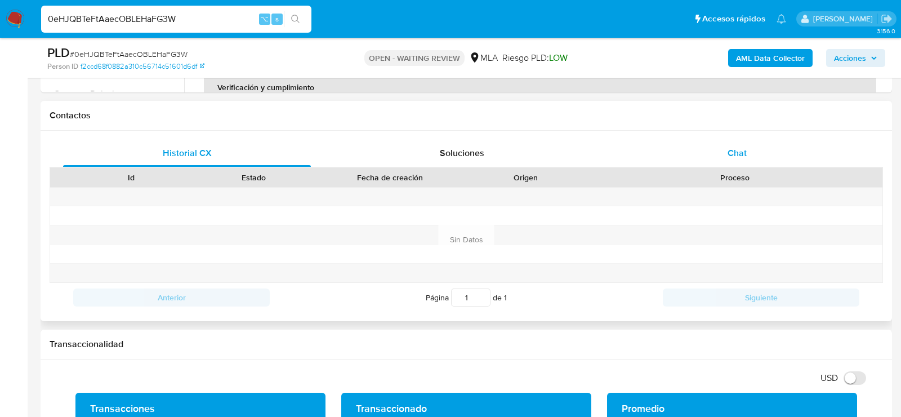
click at [718, 152] on div "Chat" at bounding box center [738, 153] width 248 height 27
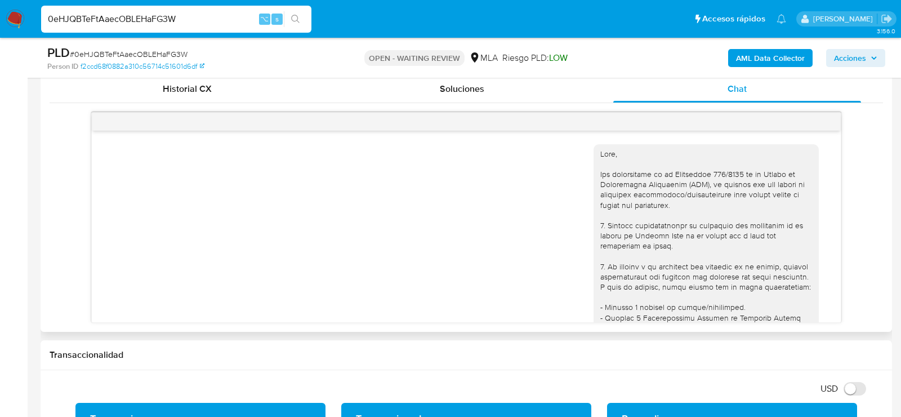
scroll to position [555, 0]
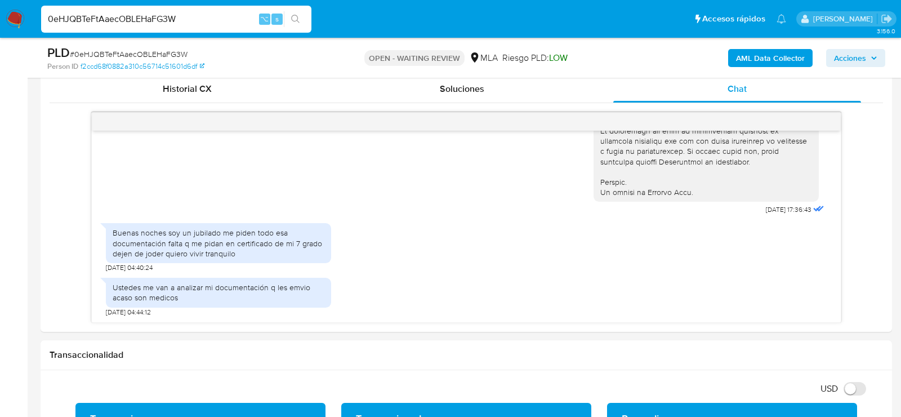
click at [202, 16] on input "0eHJQBTeFtAaecOBLEHaFG3W" at bounding box center [176, 19] width 270 height 15
paste input "hpBvdbTOIi42HGhX26jLMsiP"
type input "hpBvdbTOIi42HGhX26jLMsiP"
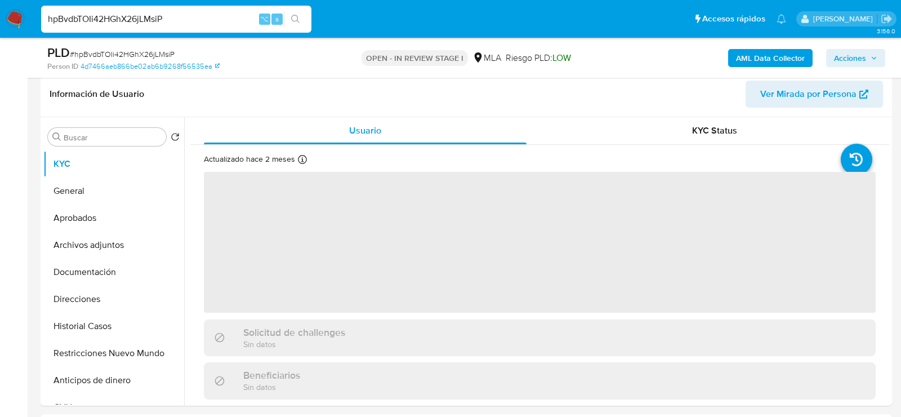
scroll to position [254, 0]
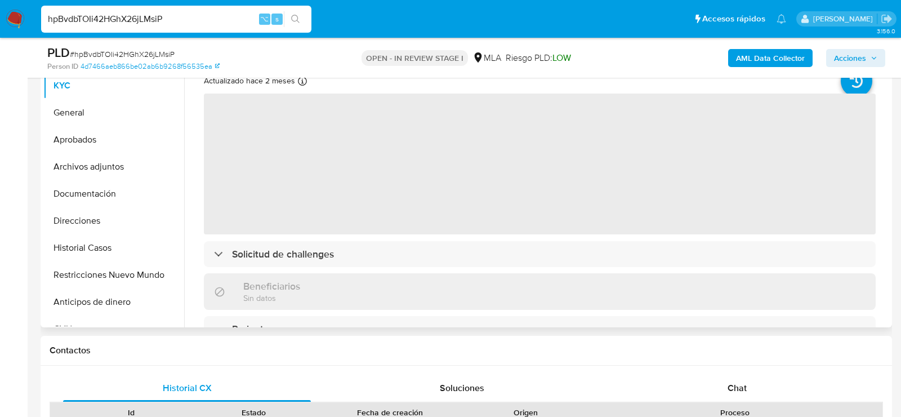
click at [266, 119] on span "‌" at bounding box center [540, 164] width 672 height 141
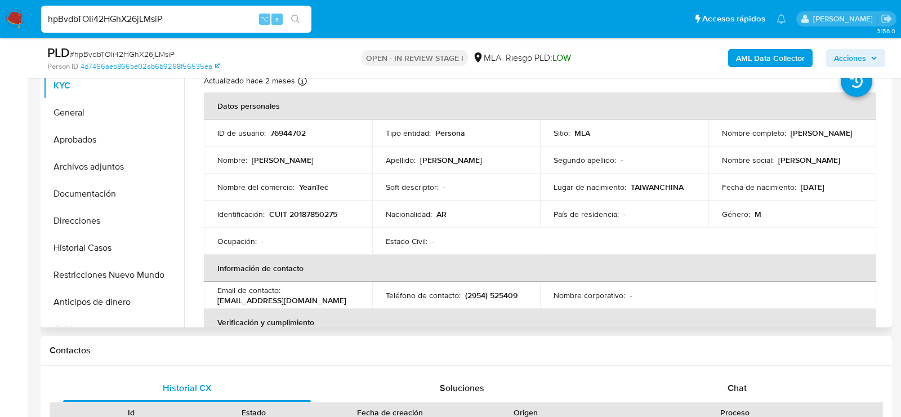
select select "10"
click at [278, 126] on td "ID de usuario : 76944702" at bounding box center [288, 132] width 168 height 27
click at [278, 128] on p "76944702" at bounding box center [287, 133] width 35 height 10
copy p "76944702"
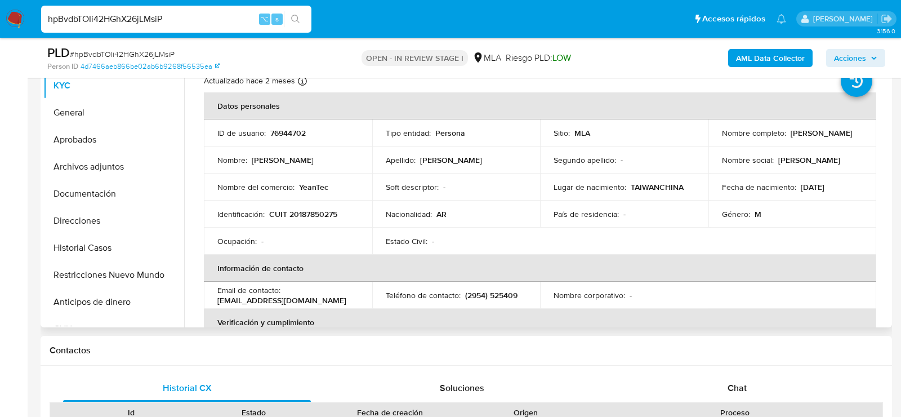
click at [319, 217] on p "CUIT 20187850275" at bounding box center [303, 214] width 68 height 10
copy p "20187850275"
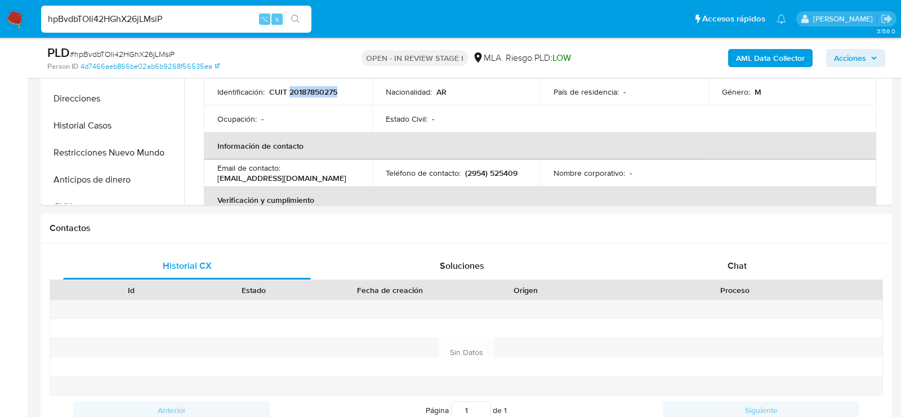
scroll to position [397, 0]
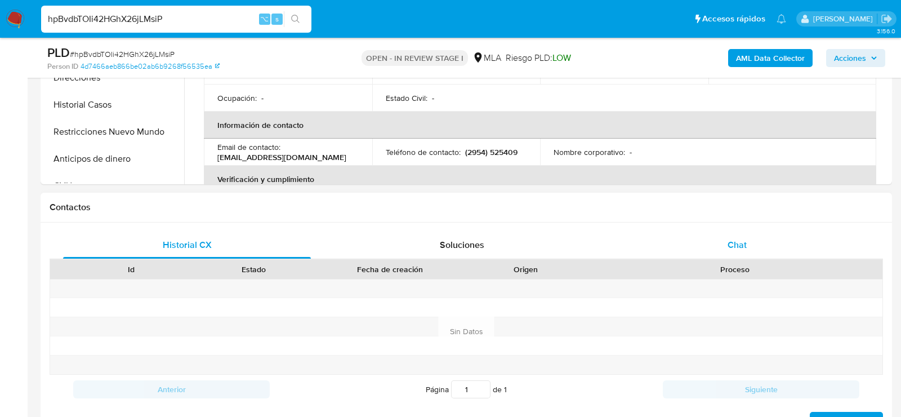
click at [801, 249] on div "Chat" at bounding box center [738, 245] width 248 height 27
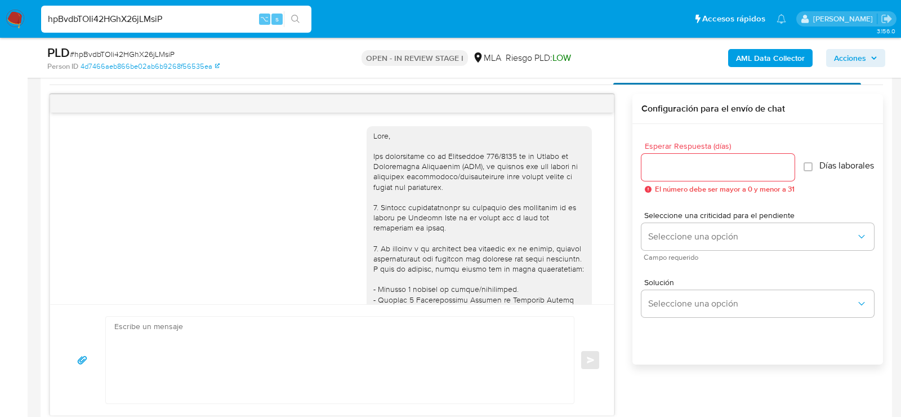
scroll to position [608, 0]
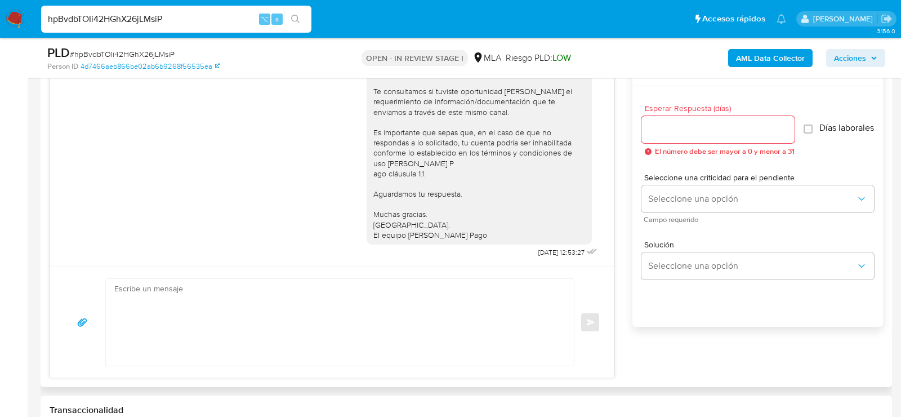
click at [468, 340] on textarea at bounding box center [337, 322] width 446 height 87
paste textarea "Hola, esperamos que te encuentres muy bien. Te consultamos si tuviste oportunid…"
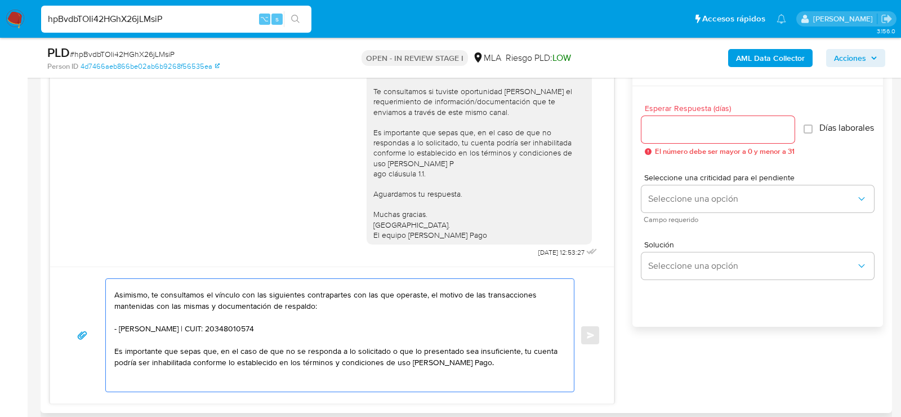
scroll to position [31, 0]
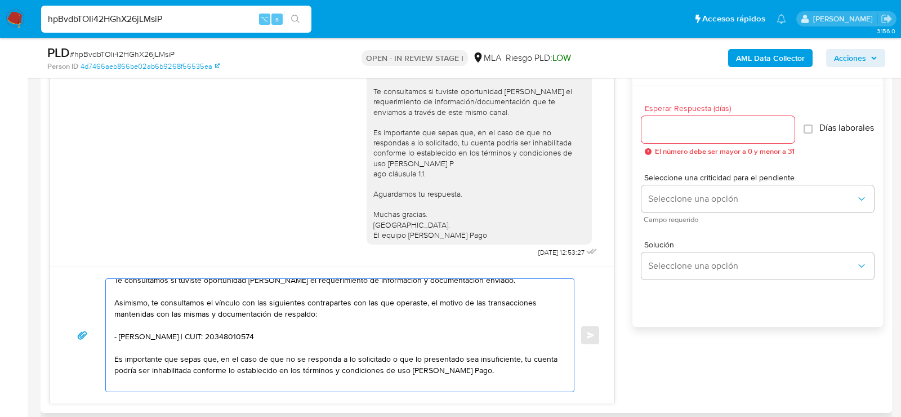
click at [297, 343] on textarea "Hola, esperamos que te encuentres muy bien. Te consultamos si tuviste oportunid…" at bounding box center [337, 335] width 446 height 113
click at [290, 328] on textarea "Hola, esperamos que te encuentres muy bien. Te consultamos si tuviste oportunid…" at bounding box center [337, 335] width 446 height 113
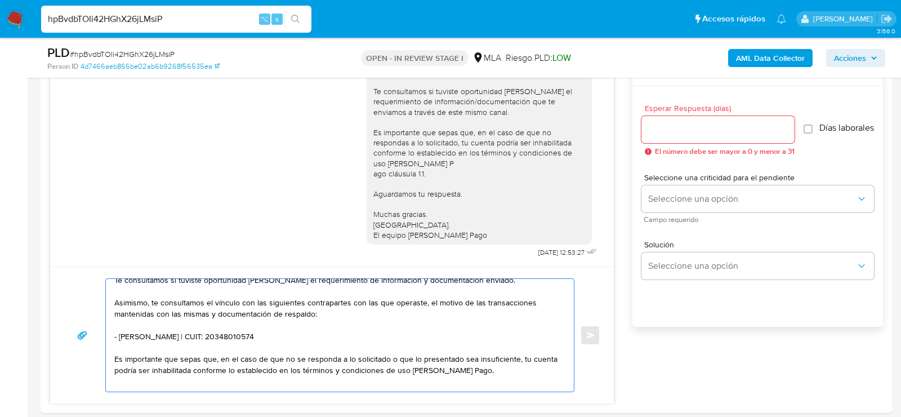
paste textarea "20279006756 [PERSON_NAME] 20260854799 name: [PERSON_NAME] || alias:"
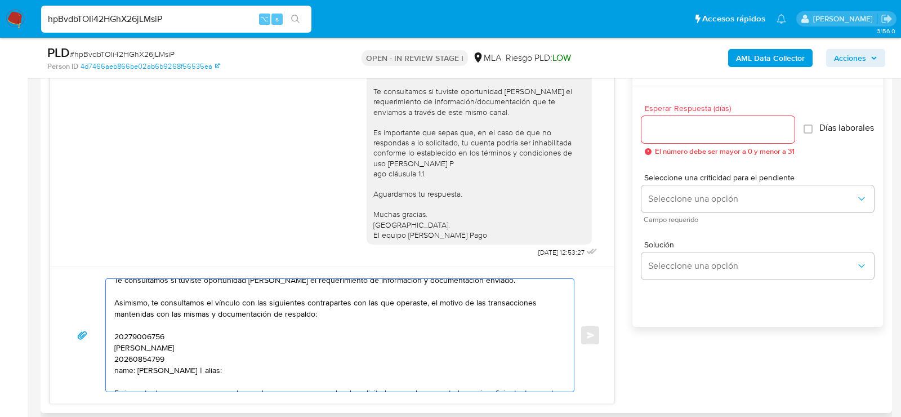
click at [121, 333] on textarea "Hola, esperamos que te encuentres muy bien. Te consultamos si tuviste oportunid…" at bounding box center [337, 335] width 446 height 113
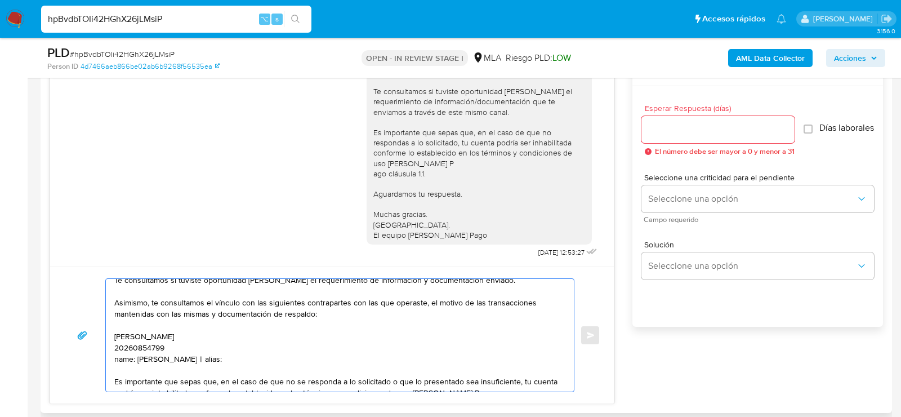
click at [221, 335] on textarea "Hola, esperamos que te encuentres muy bien. Te consultamos si tuviste oportunid…" at bounding box center [337, 335] width 446 height 113
paste textarea "20279006756"
click at [159, 346] on textarea "Hola, esperamos que te encuentres muy bien. Te consultamos si tuviste oportunid…" at bounding box center [337, 335] width 446 height 113
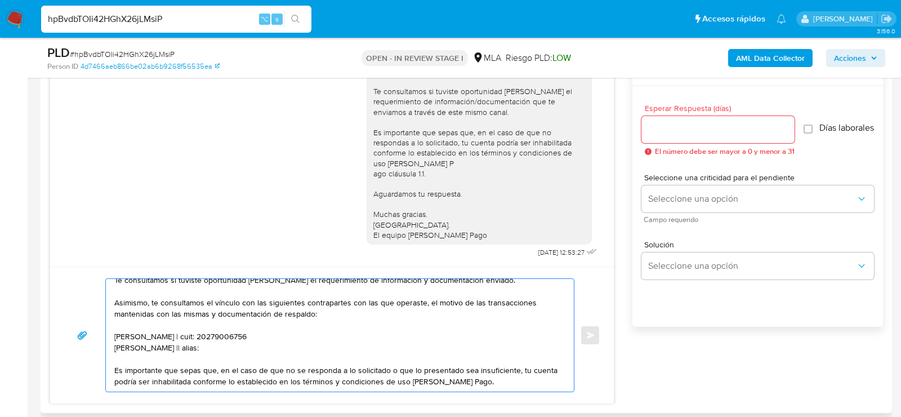
click at [228, 349] on textarea "Hola, esperamos que te encuentres muy bien. Te consultamos si tuviste oportunid…" at bounding box center [337, 335] width 446 height 113
paste textarea "20260854799"
type textarea "Hola, esperamos que te encuentres muy bien. Te consultamos si tuviste oportunid…"
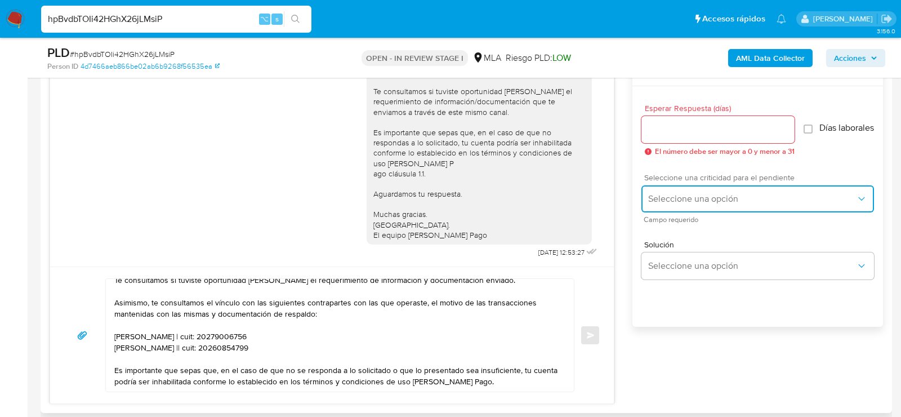
click at [711, 201] on span "Seleccione una opción" at bounding box center [752, 198] width 208 height 11
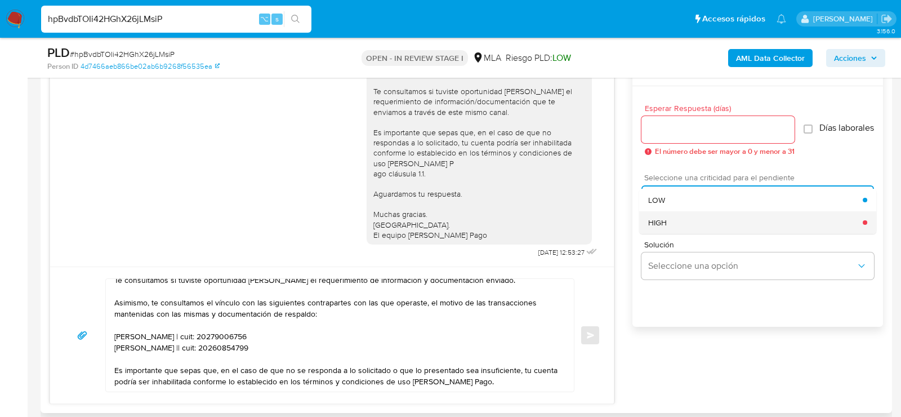
click at [681, 220] on div "HIGH" at bounding box center [755, 222] width 215 height 23
click at [676, 141] on div at bounding box center [718, 129] width 153 height 27
click at [669, 126] on input "Esperar Respuesta (días)" at bounding box center [718, 129] width 153 height 15
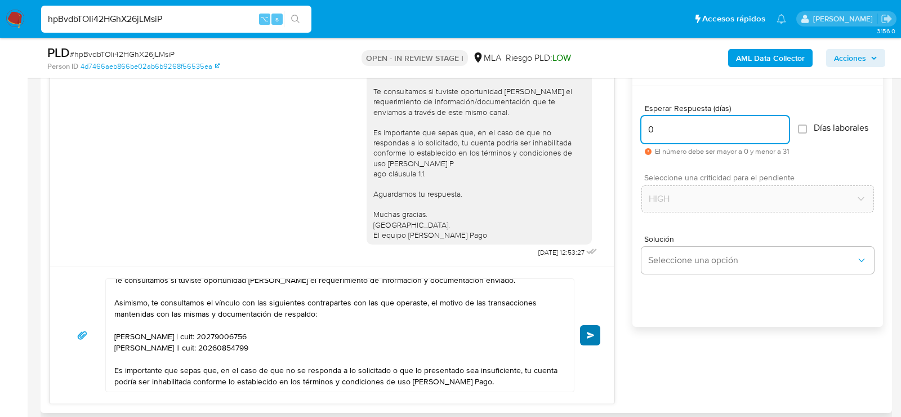
type input "0"
click at [592, 332] on span "Enviar" at bounding box center [591, 335] width 8 height 7
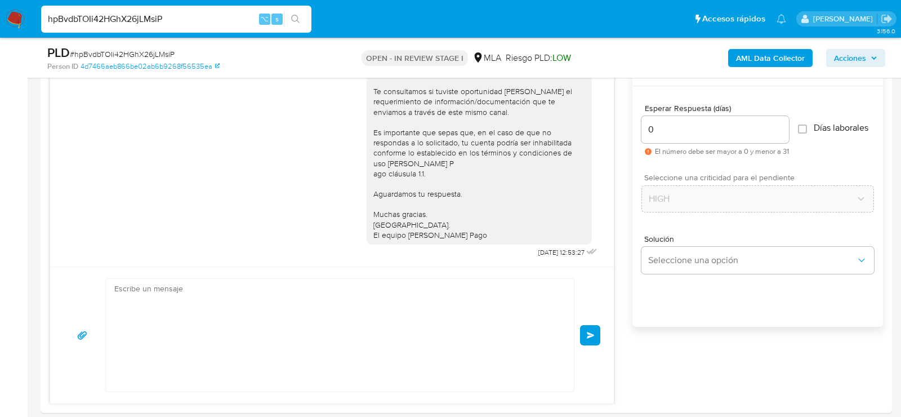
scroll to position [973, 0]
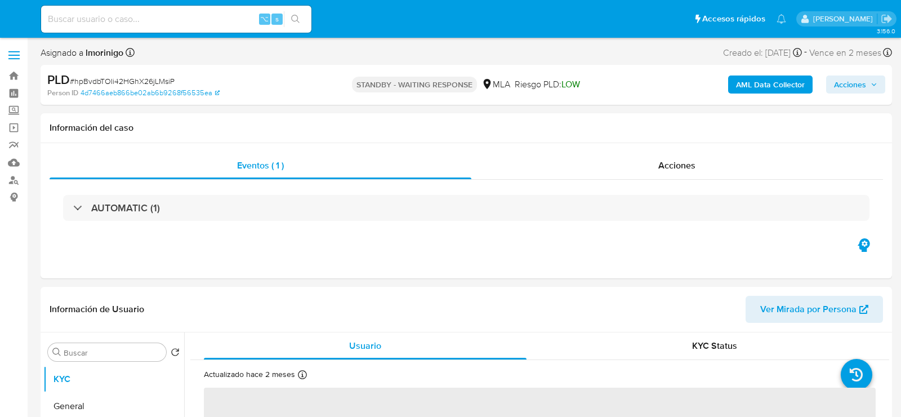
select select "10"
click at [132, 19] on input at bounding box center [176, 19] width 270 height 15
paste input "1byQQN8Hrl1S8OH74hoNFon7"
type input "1byQQN8Hrl1S8OH74hoNFon7"
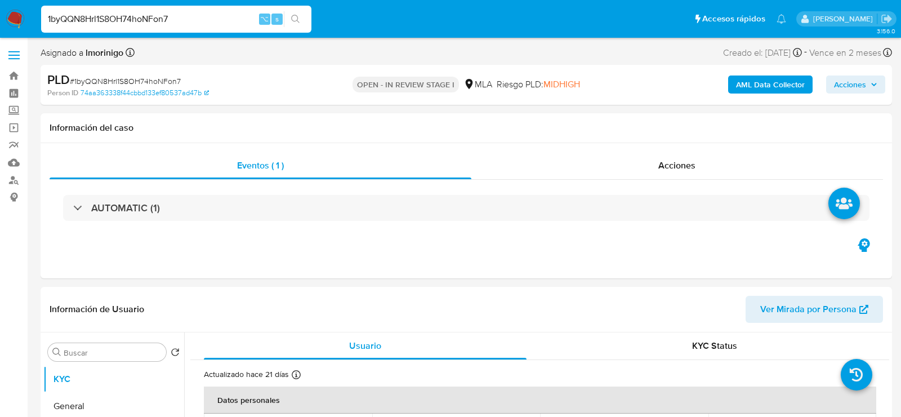
select select "10"
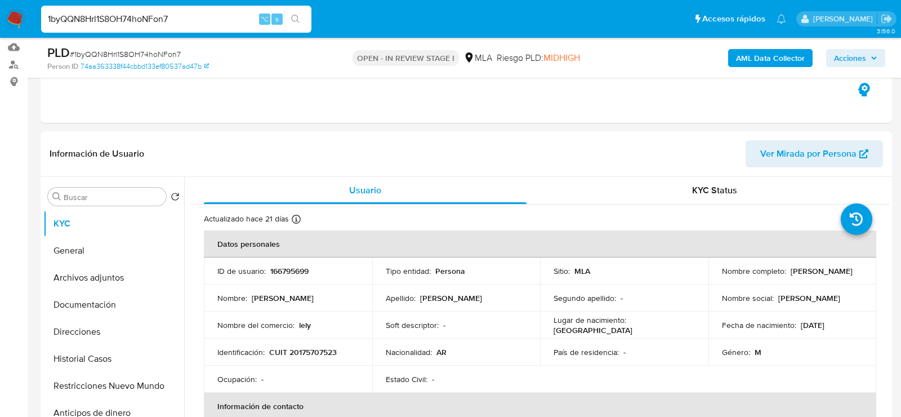
scroll to position [148, 0]
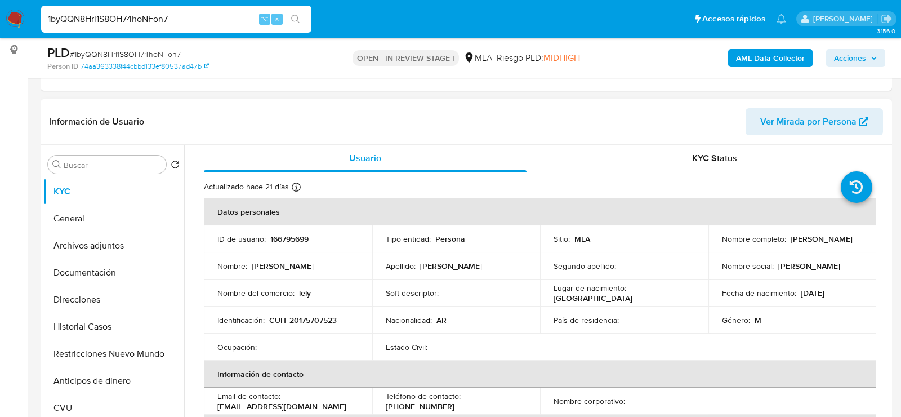
click at [306, 241] on p "166795699" at bounding box center [289, 239] width 38 height 10
copy p "166795699"
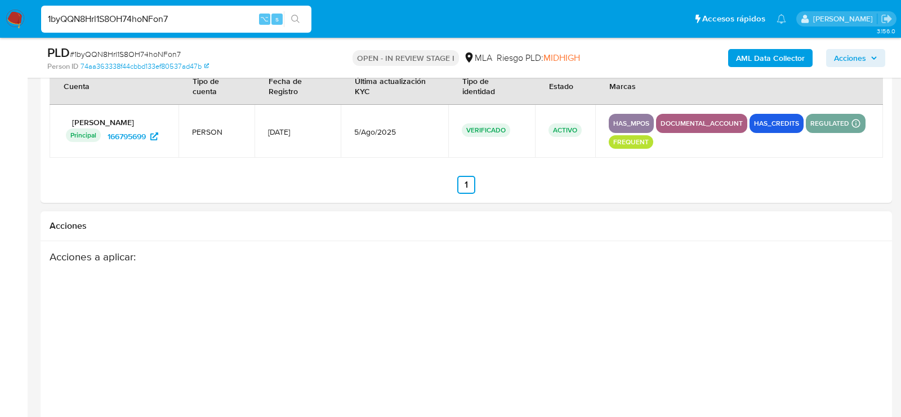
scroll to position [1851, 0]
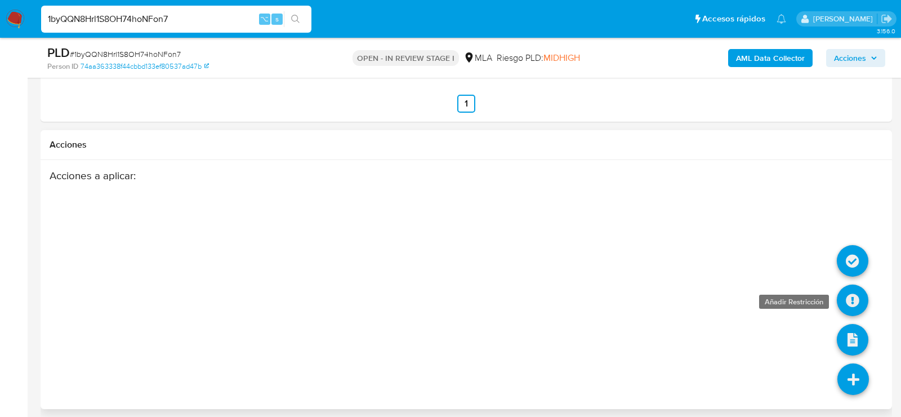
click at [852, 292] on icon at bounding box center [853, 301] width 32 height 32
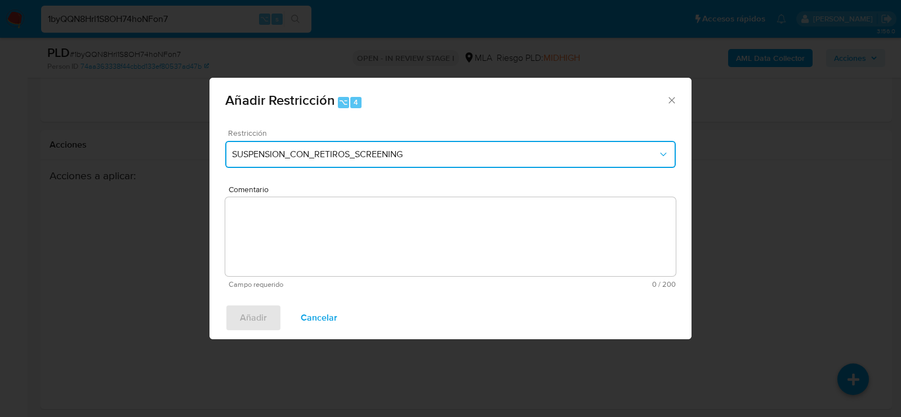
click at [339, 156] on span "SUSPENSION_CON_RETIROS_SCREENING" at bounding box center [445, 154] width 426 height 11
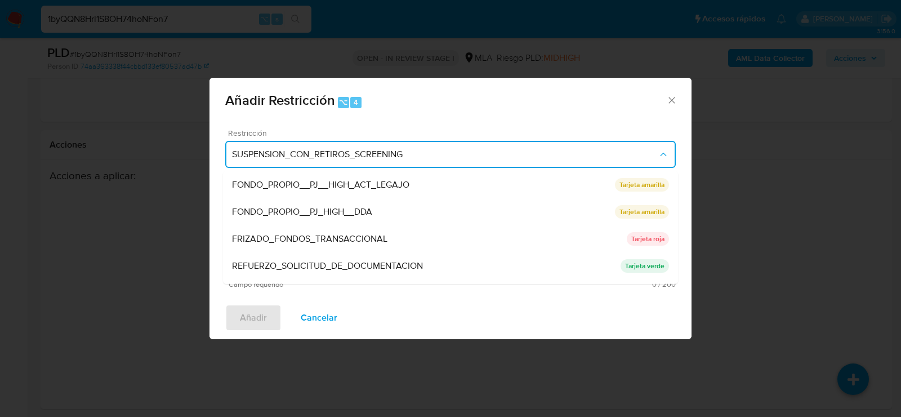
scroll to position [216, 0]
drag, startPoint x: 322, startPoint y: 240, endPoint x: 325, endPoint y: 280, distance: 40.1
click at [325, 281] on ul "SUSPENSION_CON_RETIROS_SCREENING SUSPENSION_CON_RETIROS_SCREENING Tarjeta roja …" at bounding box center [450, 131] width 455 height 352
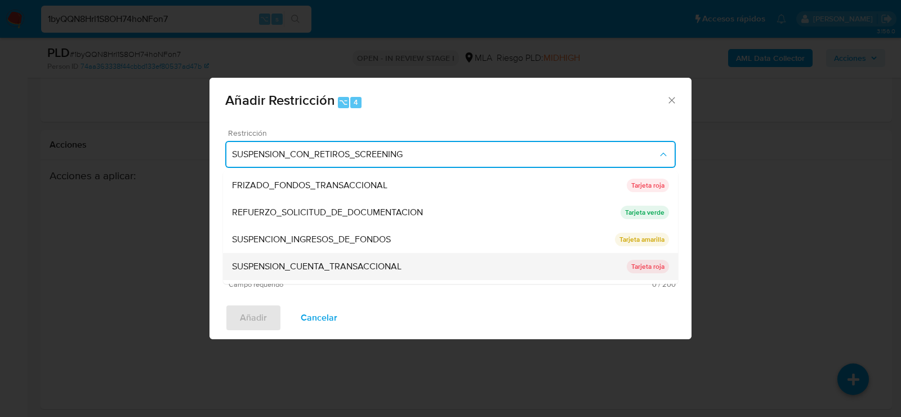
click at [317, 272] on span "SUSPENSION_CUENTA_TRANSACCIONAL" at bounding box center [317, 266] width 170 height 11
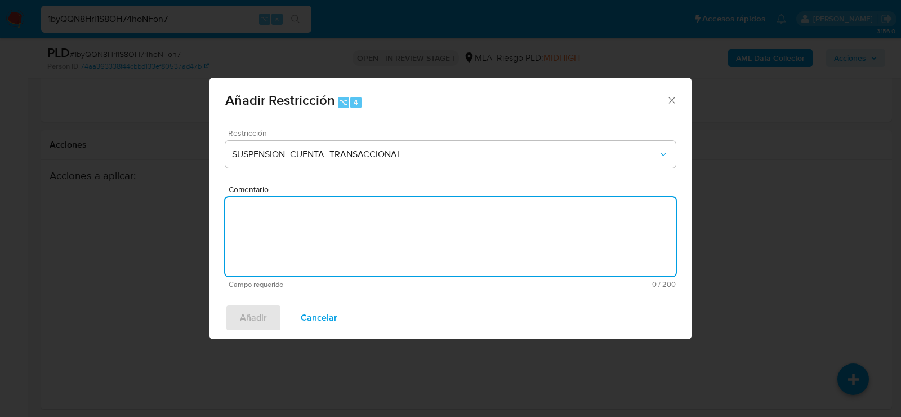
click at [317, 272] on textarea "Comentario" at bounding box center [450, 236] width 451 height 79
type textarea "aml"
click at [258, 321] on span "Añadir" at bounding box center [253, 317] width 27 height 25
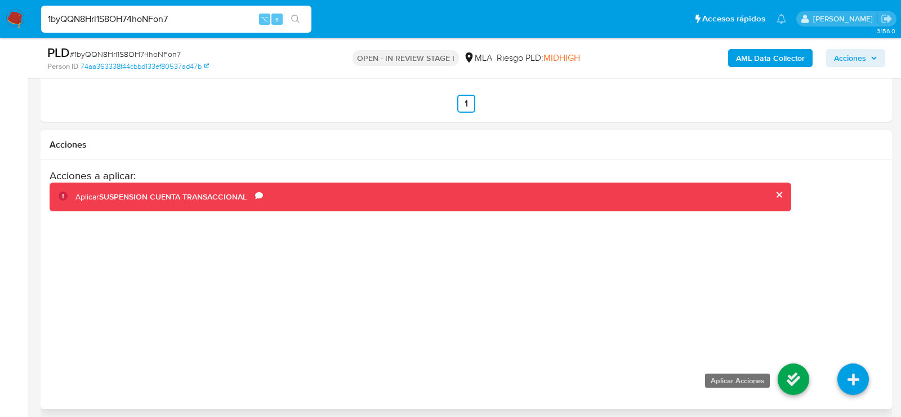
click at [787, 367] on icon at bounding box center [794, 379] width 32 height 32
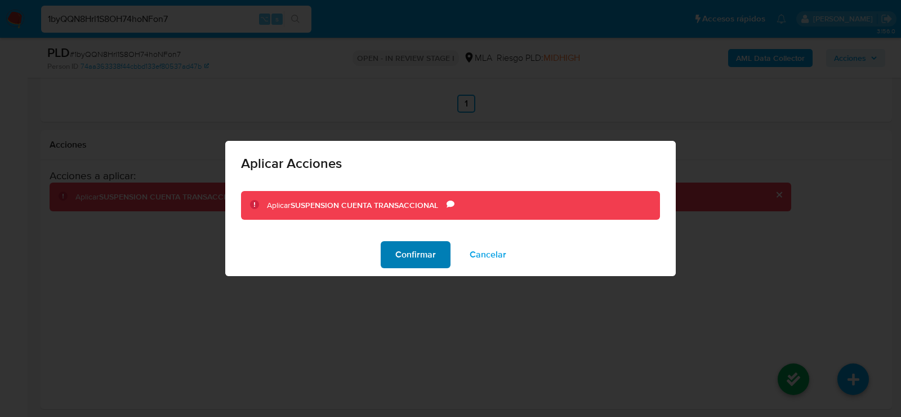
click at [424, 250] on span "Confirmar" at bounding box center [415, 254] width 41 height 25
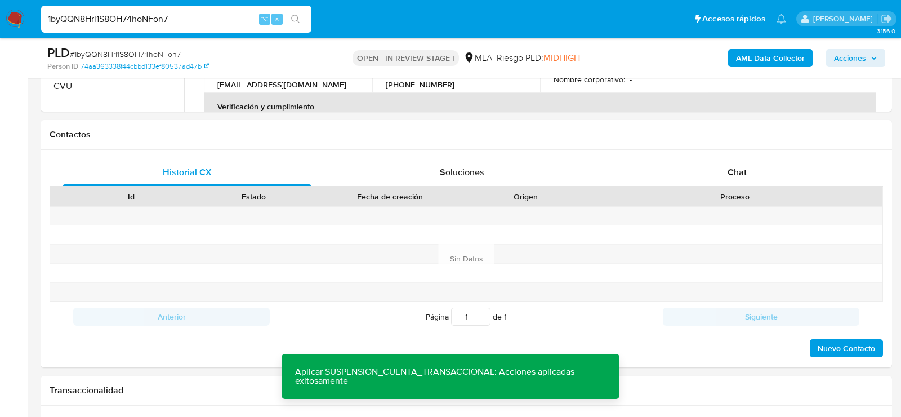
scroll to position [492, 0]
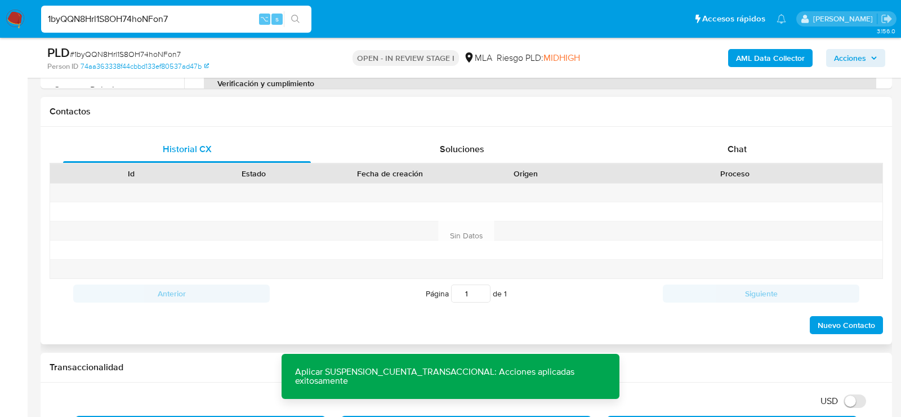
click at [748, 134] on div "Historial CX Soluciones Chat Id Estado Fecha de creación Origen Proceso Anterio…" at bounding box center [467, 235] width 852 height 217
click at [745, 139] on div "Chat" at bounding box center [738, 149] width 248 height 27
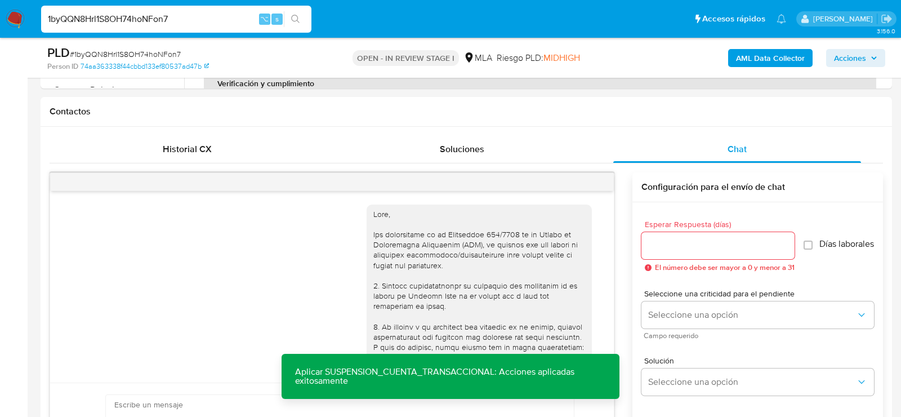
scroll to position [695, 0]
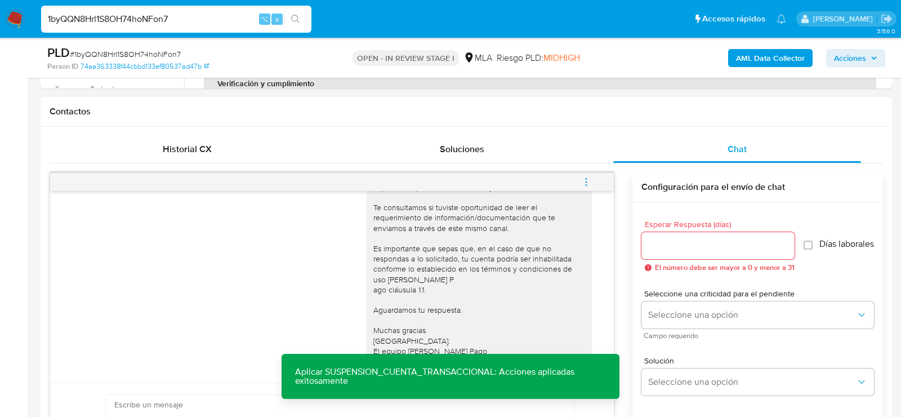
click at [590, 179] on icon "menu-action" at bounding box center [586, 182] width 10 height 10
click at [505, 155] on li "Cerrar conversación" at bounding box center [509, 159] width 115 height 20
click at [131, 19] on input "1byQQN8Hrl1S8OH74hoNFon7" at bounding box center [176, 19] width 270 height 15
paste input "stW52U2iAz4knbPHdBDrWjk8"
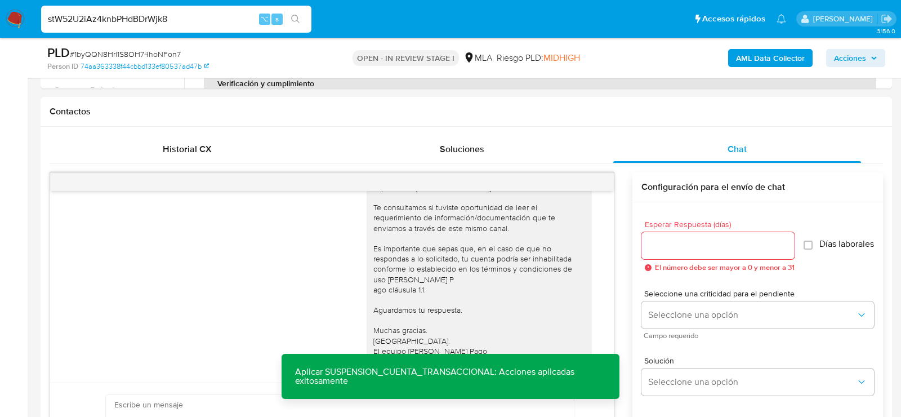
type input "stW52U2iAz4knbPHdBDrWjk8"
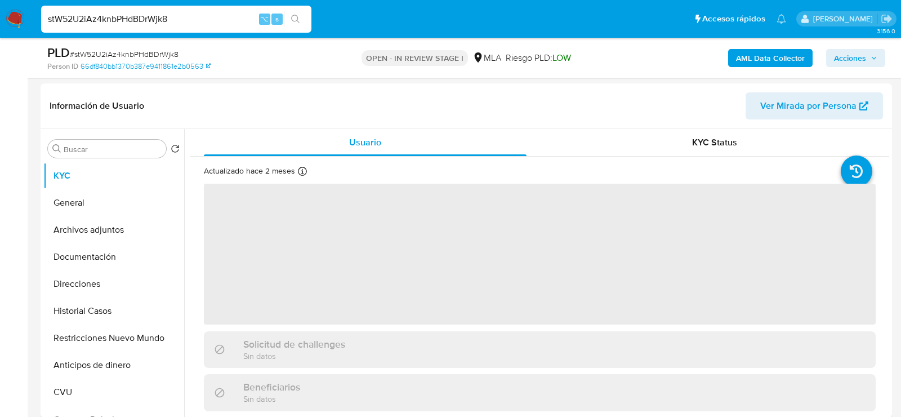
scroll to position [261, 0]
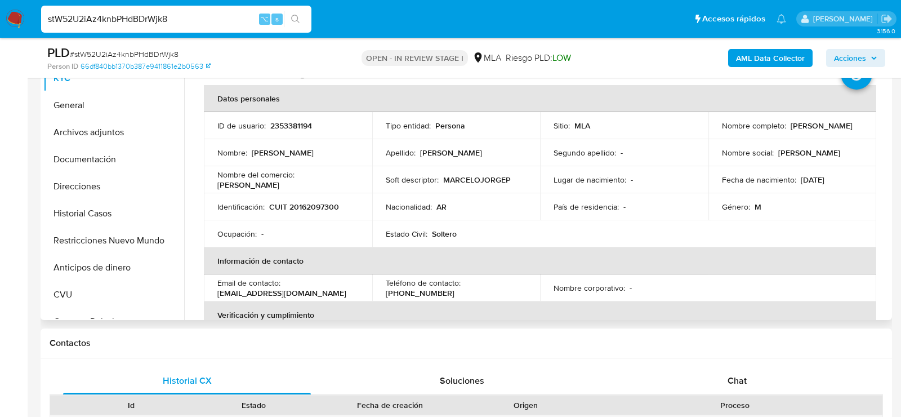
select select "10"
click at [277, 121] on p "2353381194" at bounding box center [291, 126] width 42 height 10
copy p "2353381194"
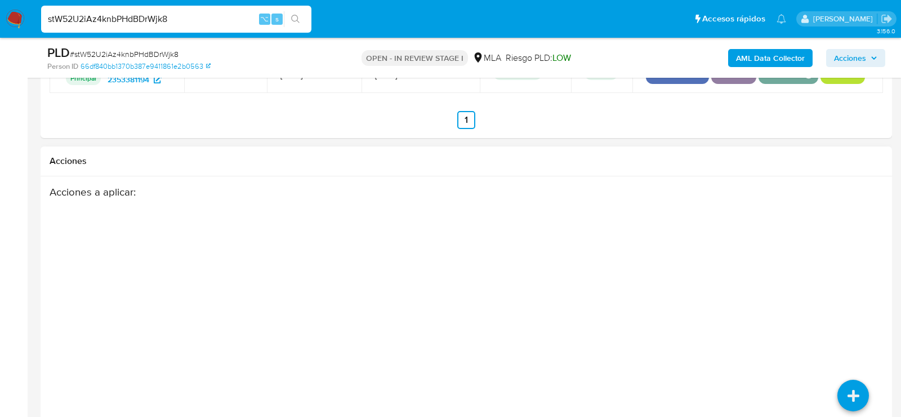
scroll to position [1815, 0]
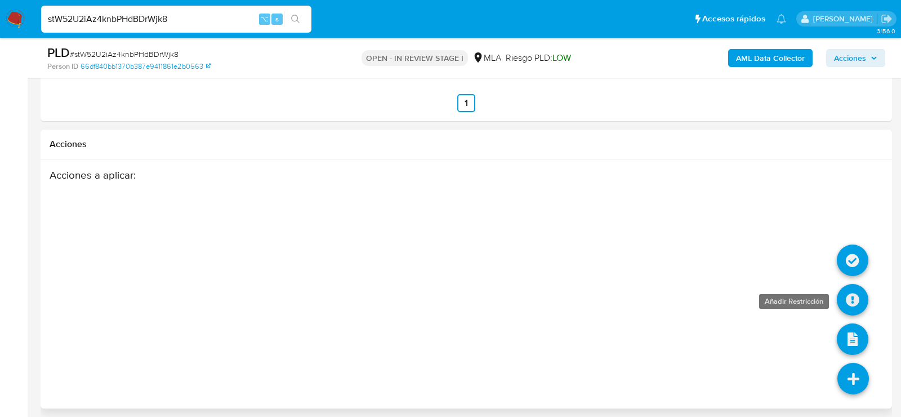
click at [855, 294] on icon at bounding box center [853, 300] width 32 height 32
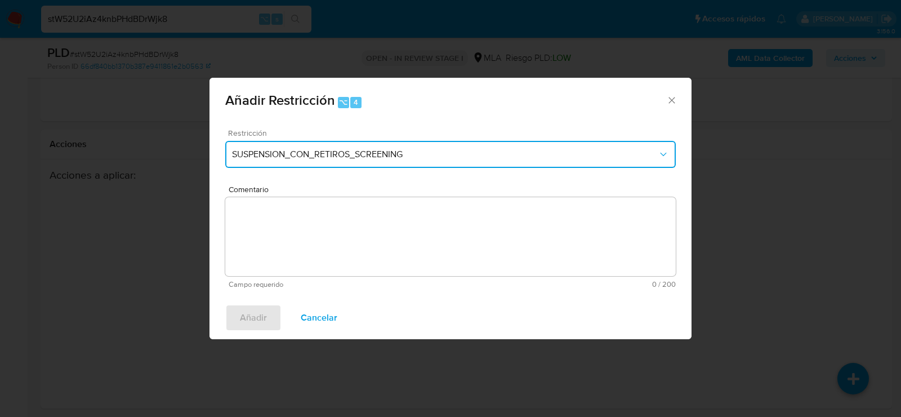
click at [341, 159] on span "SUSPENSION_CON_RETIROS_SCREENING" at bounding box center [445, 154] width 426 height 11
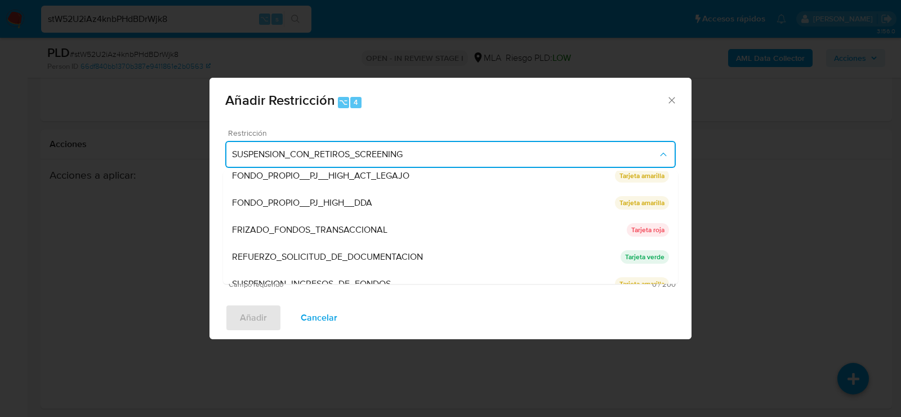
scroll to position [175, 0]
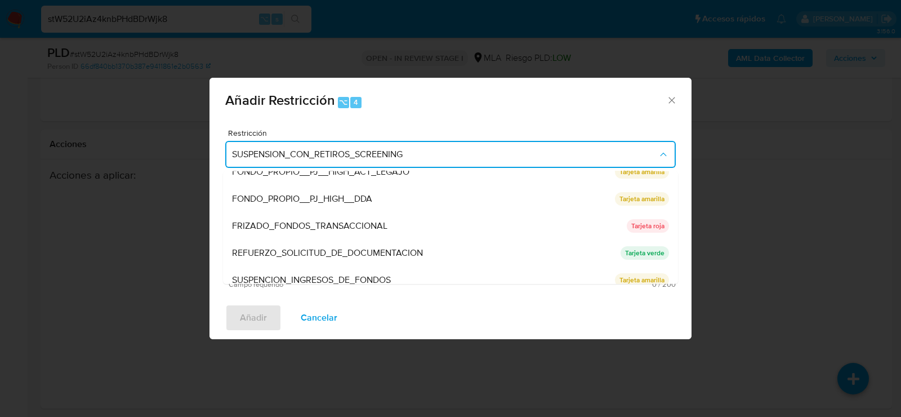
drag, startPoint x: 319, startPoint y: 261, endPoint x: 460, endPoint y: 121, distance: 199.6
click at [460, 121] on div "Restricción SUSPENSION_CON_RETIROS_SCREENING SUSPENSION_CON_RETIROS_SCREENING S…" at bounding box center [451, 208] width 482 height 176
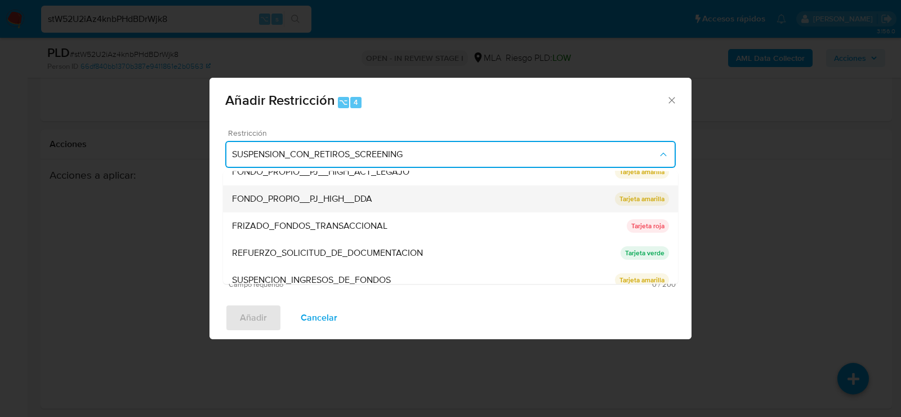
scroll to position [238, 0]
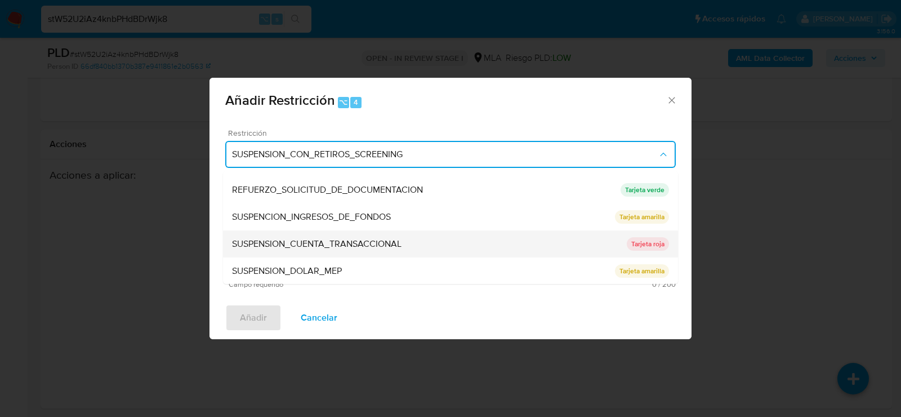
click at [420, 245] on div "SUSPENSION_CUENTA_TRANSACCIONAL" at bounding box center [429, 243] width 395 height 27
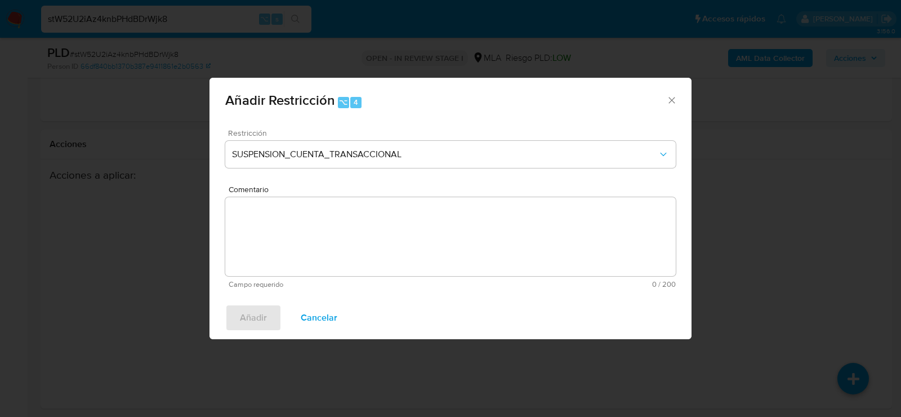
click at [420, 245] on textarea "Comentario" at bounding box center [450, 236] width 451 height 79
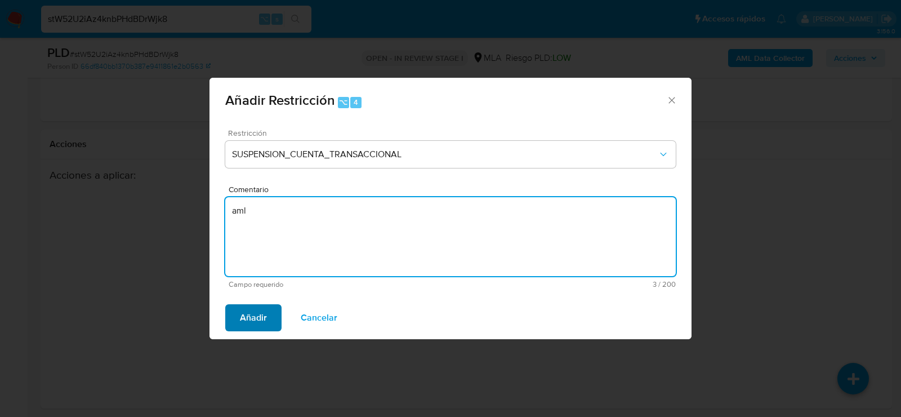
type textarea "aml"
click at [251, 320] on span "Añadir" at bounding box center [253, 317] width 27 height 25
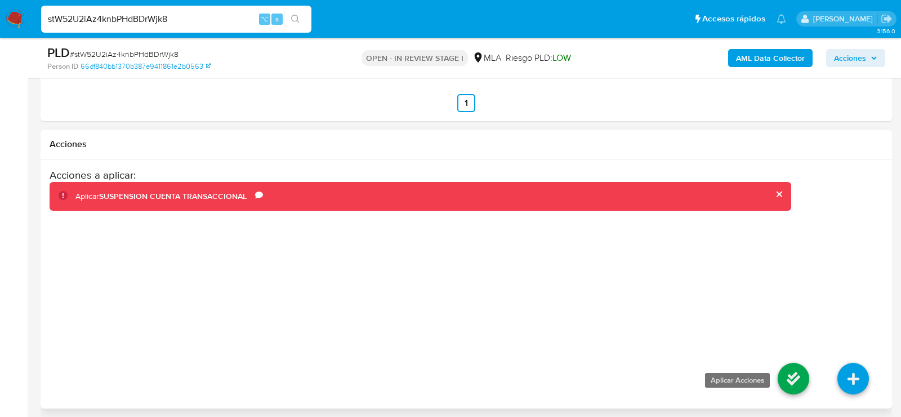
click at [800, 372] on icon at bounding box center [794, 379] width 32 height 32
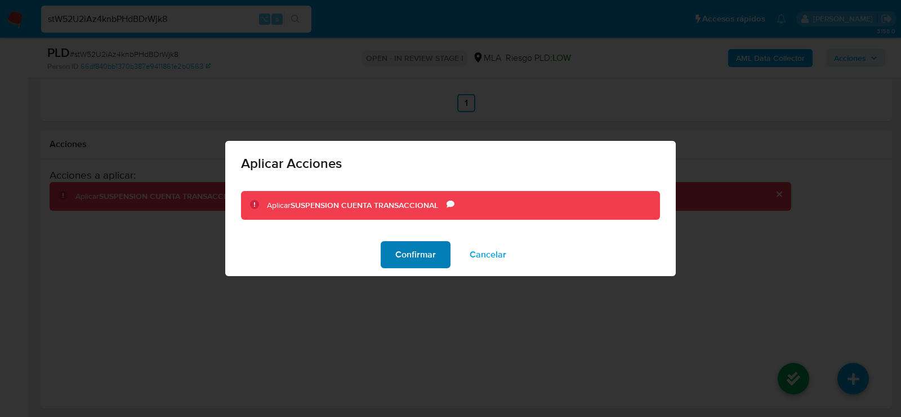
click at [419, 258] on span "Confirmar" at bounding box center [415, 254] width 41 height 25
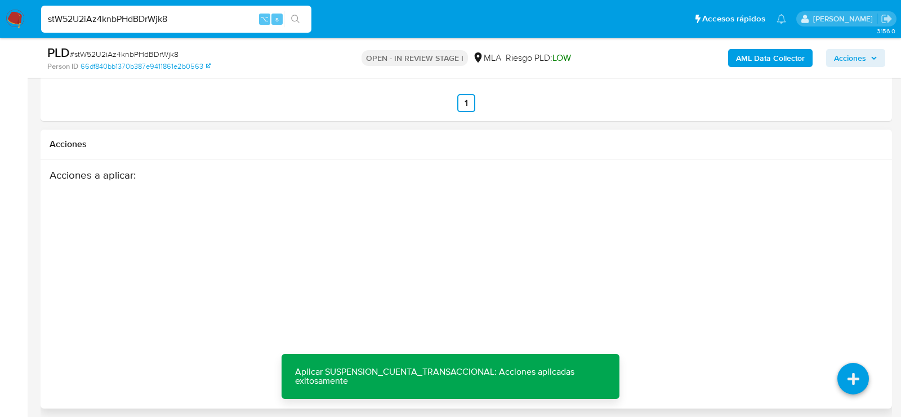
click at [408, 210] on div "Acciones a aplicar :" at bounding box center [421, 258] width 742 height 180
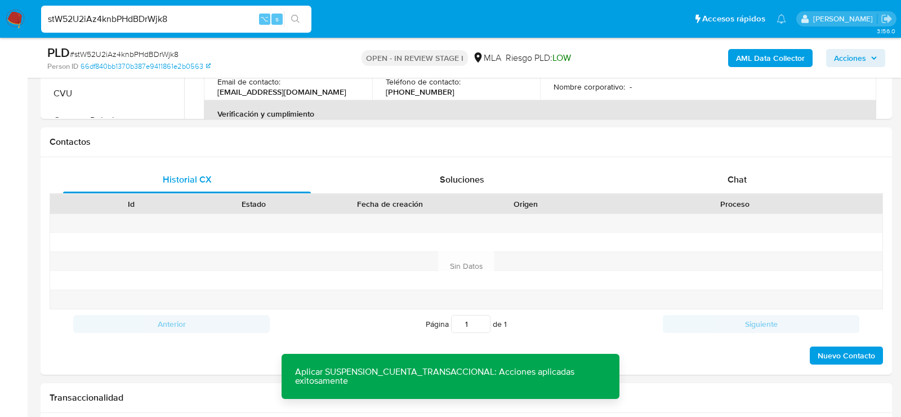
scroll to position [411, 0]
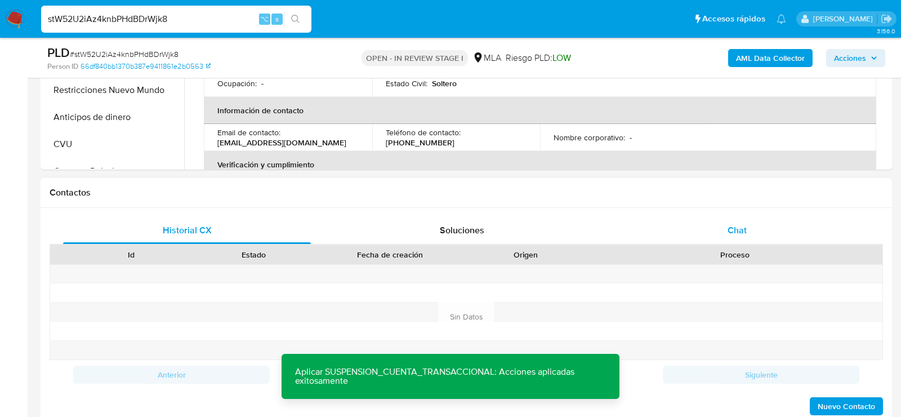
click at [776, 231] on div "Chat" at bounding box center [738, 230] width 248 height 27
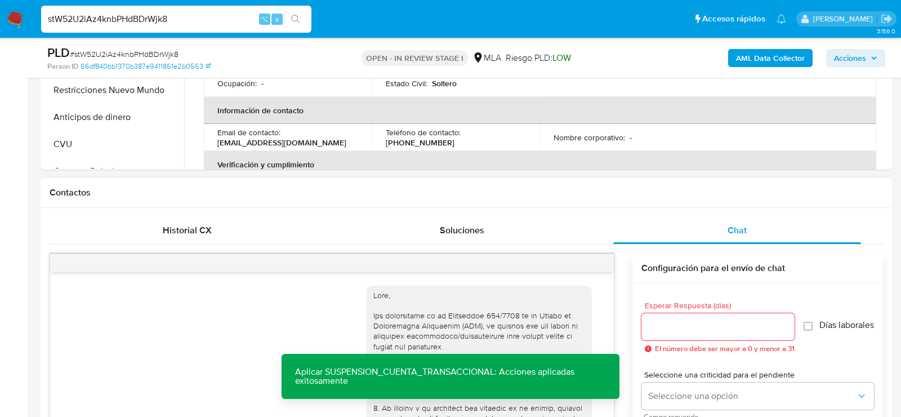
scroll to position [695, 0]
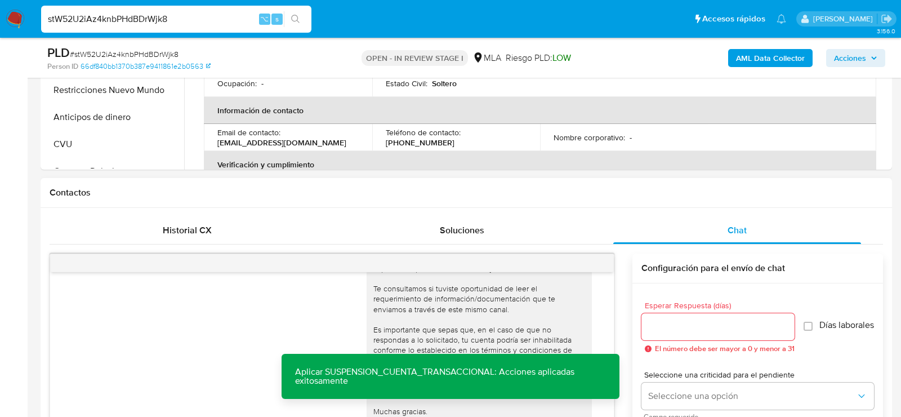
click at [592, 263] on div at bounding box center [332, 263] width 564 height 18
click at [591, 263] on icon "menu-action" at bounding box center [586, 263] width 10 height 10
drag, startPoint x: 554, startPoint y: 239, endPoint x: 450, endPoint y: 260, distance: 105.6
click at [450, 260] on div "Cerrar conversación Abrir gestor de archivos" at bounding box center [450, 208] width 901 height 417
click at [450, 260] on li "Cerrar conversación" at bounding box center [429, 264] width 83 height 14
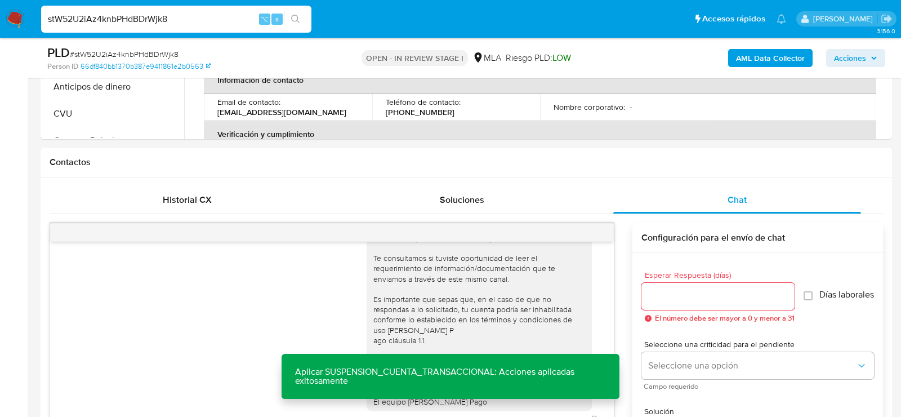
scroll to position [431, 0]
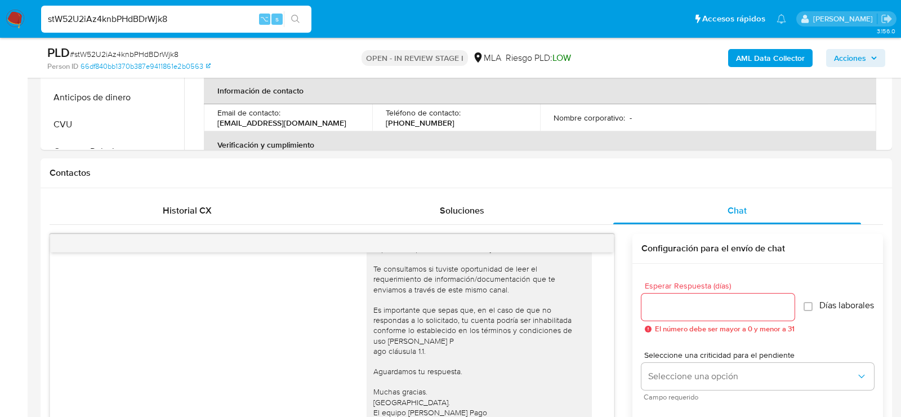
click at [150, 16] on input "stW52U2iAz4knbPHdBDrWjk8" at bounding box center [176, 19] width 270 height 15
paste input "Ik4L5xCjsxKeSBhDSORBViGP"
type input "Ik4L5xCjsxKeSBhDSORBViGP"
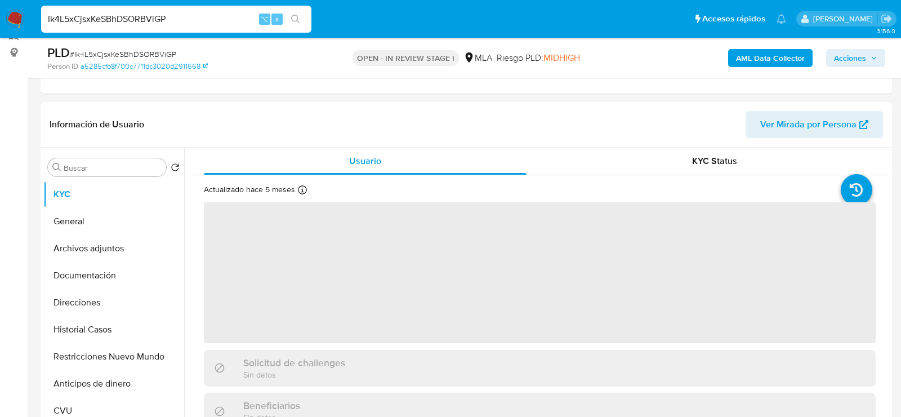
scroll to position [242, 0]
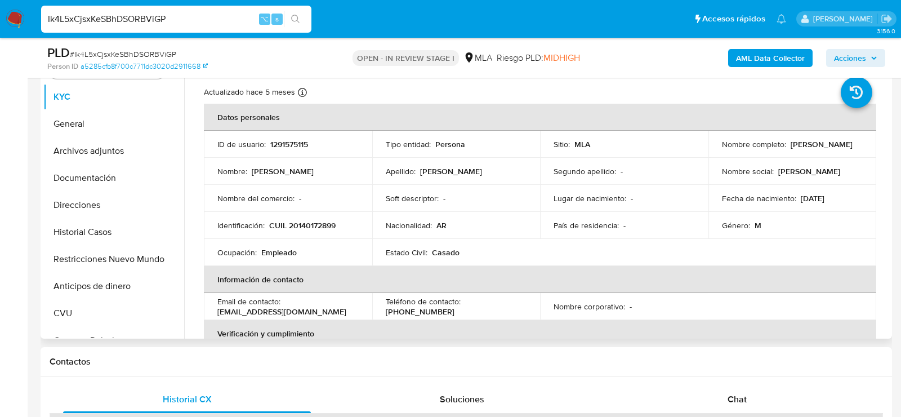
select select "10"
click at [287, 142] on p "1291575115" at bounding box center [289, 144] width 38 height 10
copy p "1291575115"
click at [312, 226] on p "CUIL 20140172899" at bounding box center [302, 225] width 66 height 10
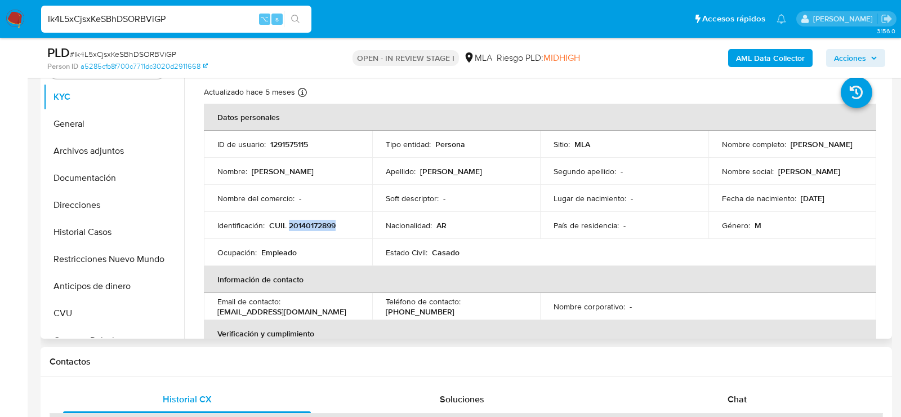
click at [312, 226] on p "CUIL 20140172899" at bounding box center [302, 225] width 66 height 10
copy p "20140172899"
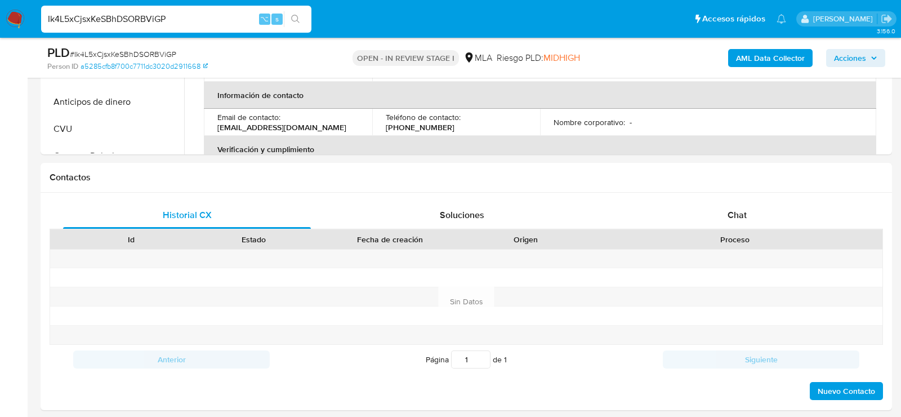
scroll to position [504, 0]
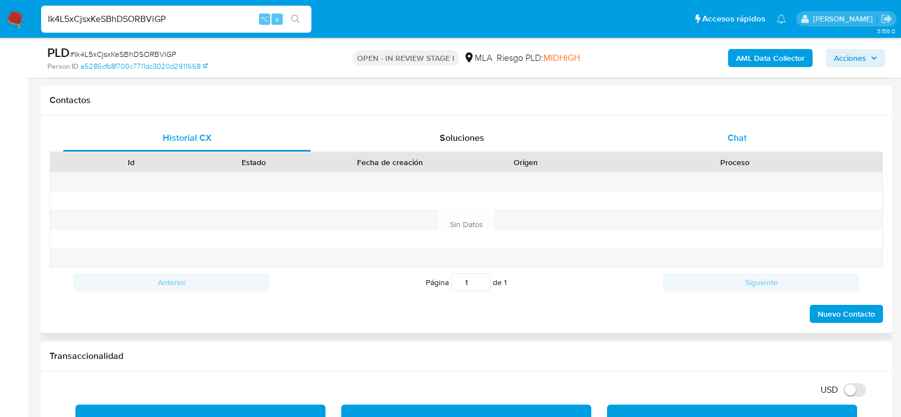
click at [716, 137] on div "Chat" at bounding box center [738, 138] width 248 height 27
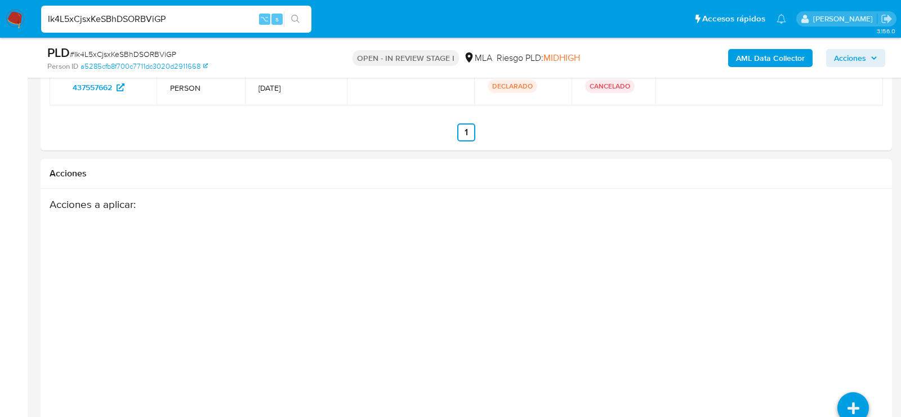
scroll to position [2010, 0]
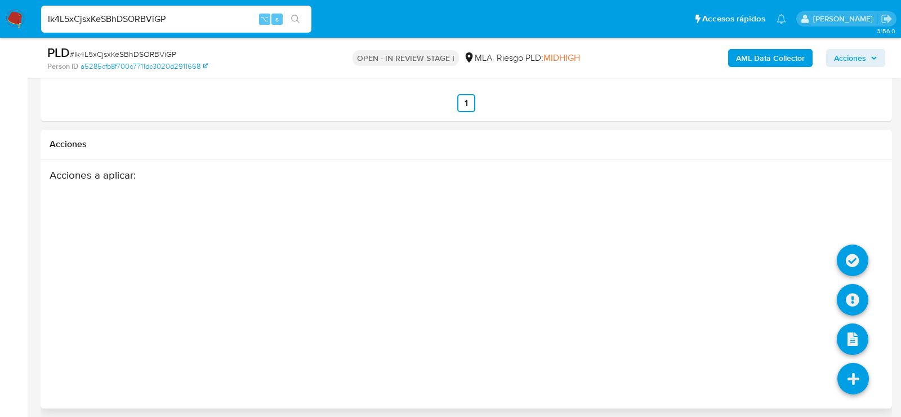
click at [849, 375] on icon at bounding box center [854, 379] width 32 height 32
click at [846, 301] on icon at bounding box center [853, 300] width 32 height 32
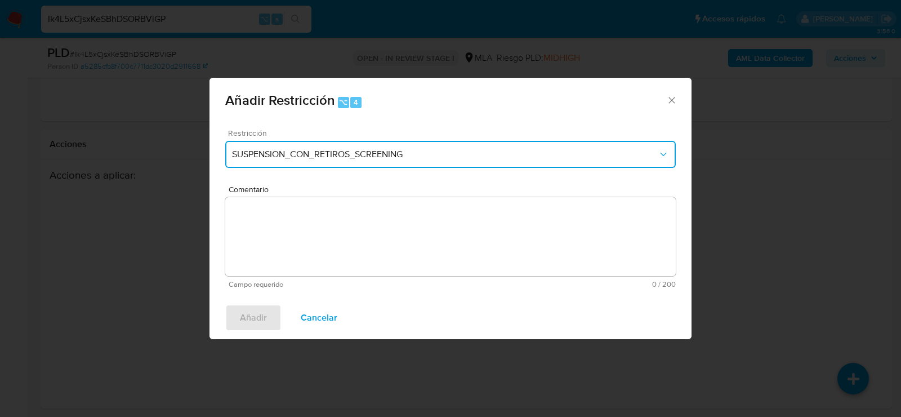
click at [365, 161] on button "SUSPENSION_CON_RETIROS_SCREENING" at bounding box center [450, 154] width 451 height 27
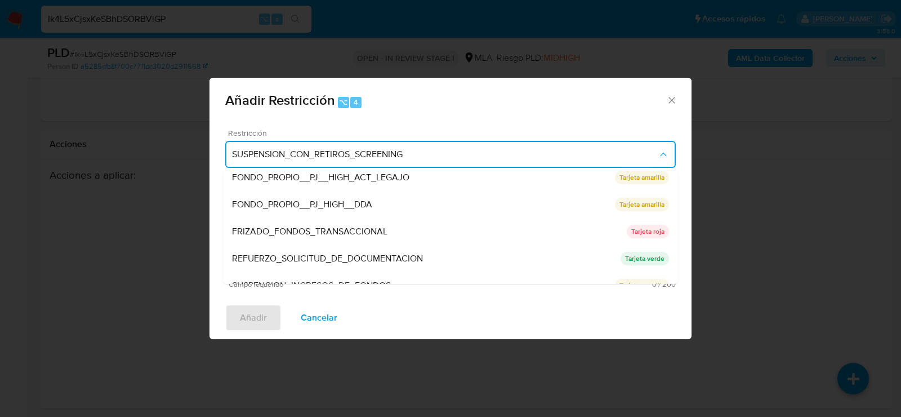
scroll to position [238, 0]
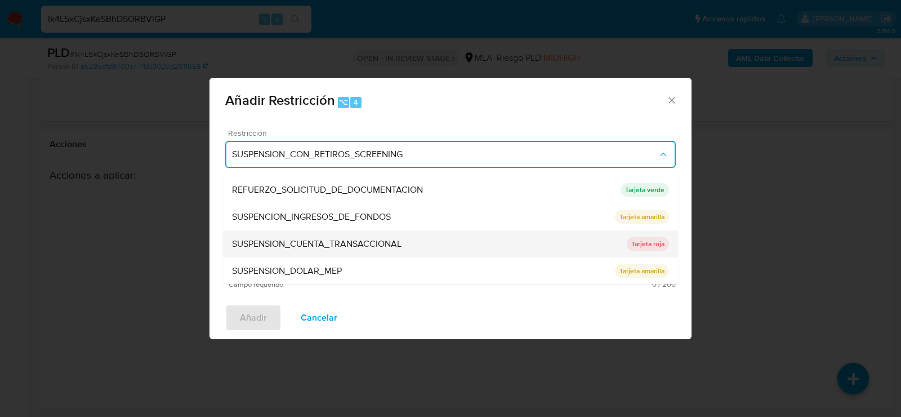
click at [312, 253] on div "SUSPENSION_CUENTA_TRANSACCIONAL" at bounding box center [429, 243] width 395 height 27
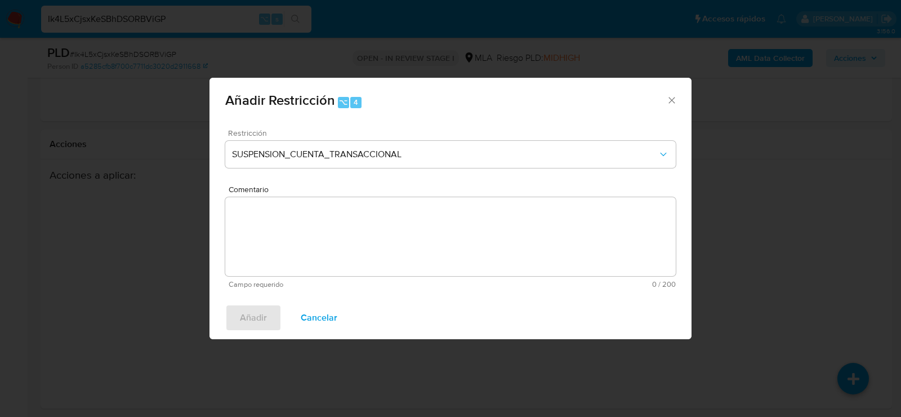
click at [312, 253] on textarea "Comentario" at bounding box center [450, 236] width 451 height 79
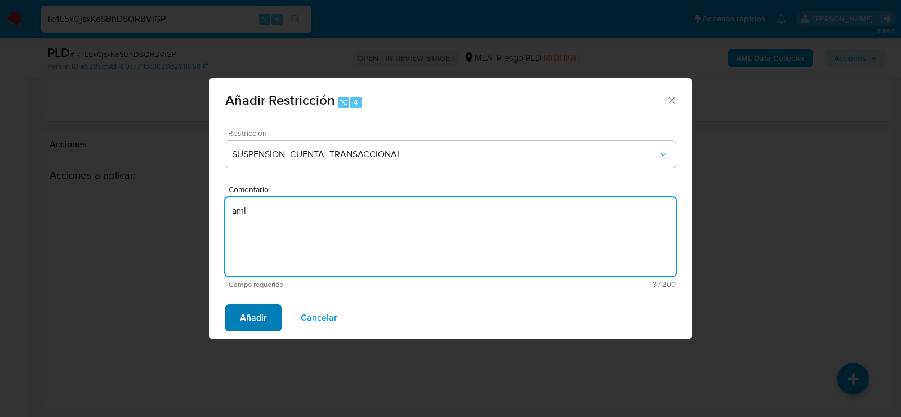
type textarea "aml"
click at [235, 322] on button "Añadir" at bounding box center [253, 317] width 56 height 27
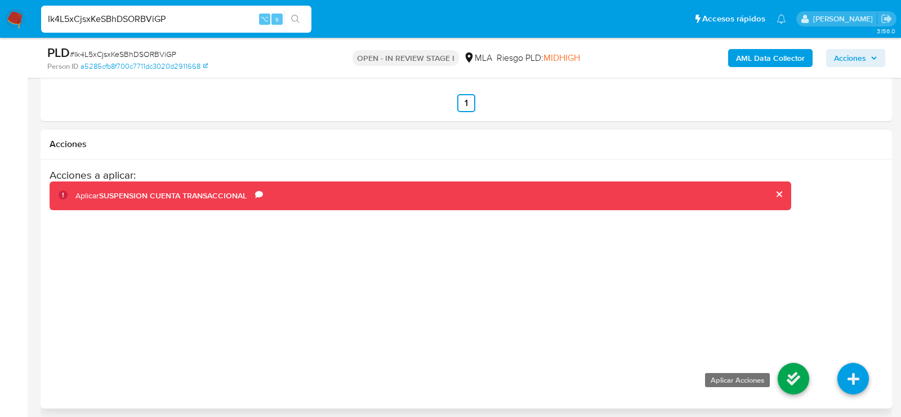
click at [790, 377] on icon at bounding box center [794, 379] width 32 height 32
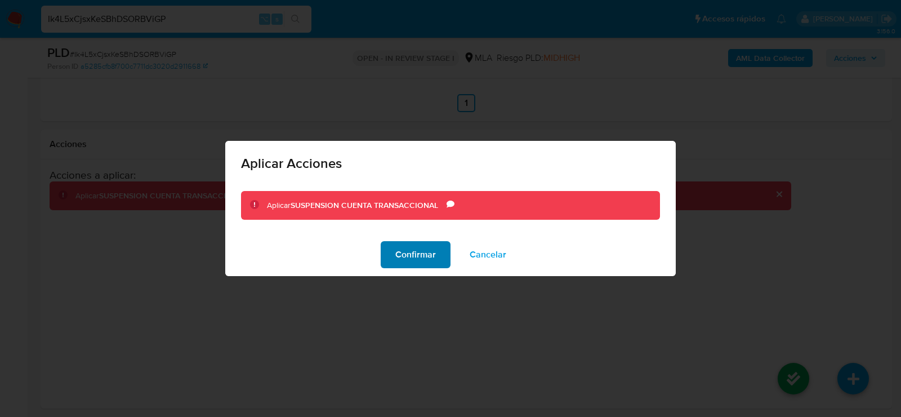
click at [412, 245] on span "Confirmar" at bounding box center [415, 254] width 41 height 25
